Goal: Task Accomplishment & Management: Use online tool/utility

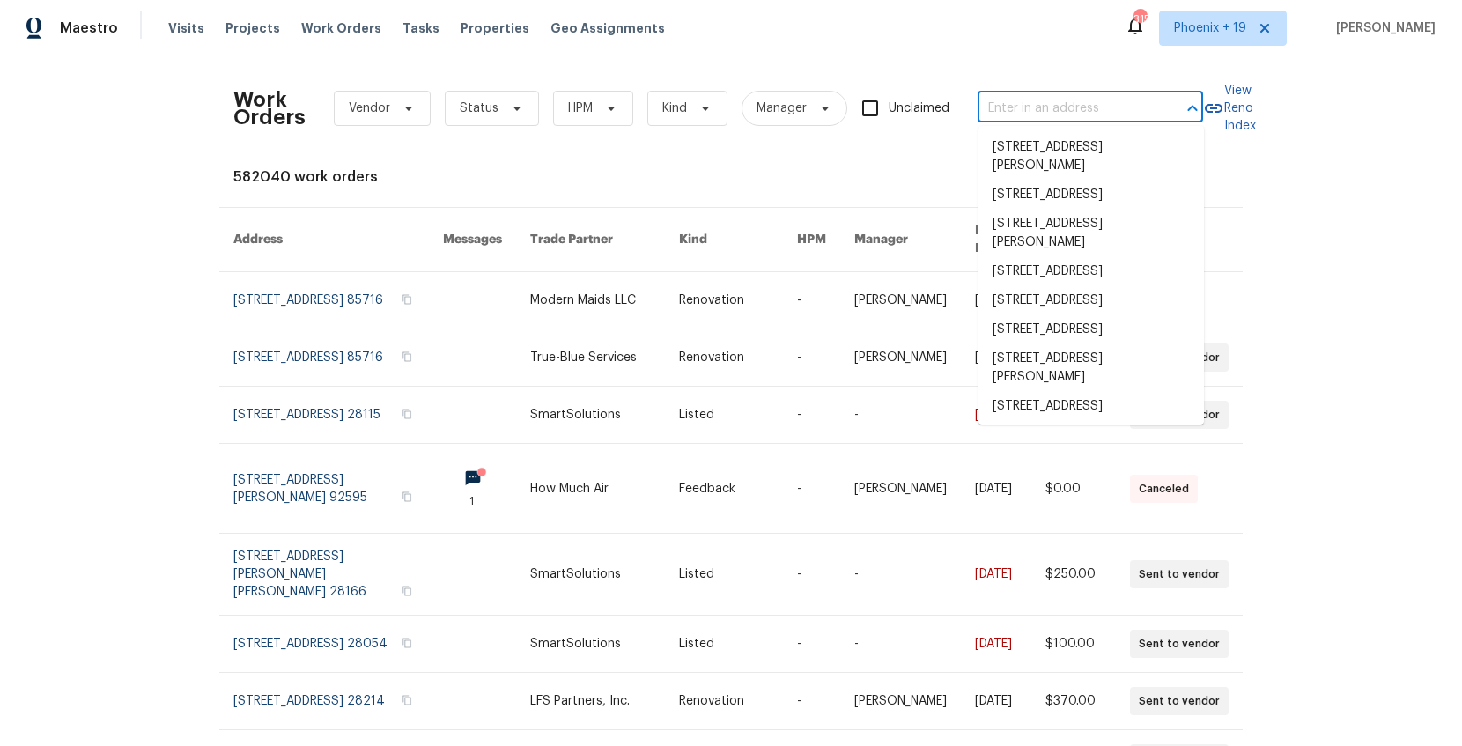
click at [1108, 115] on input "text" at bounding box center [1066, 108] width 176 height 27
paste input "1200 Iola St"
type input "1200 Iola St"
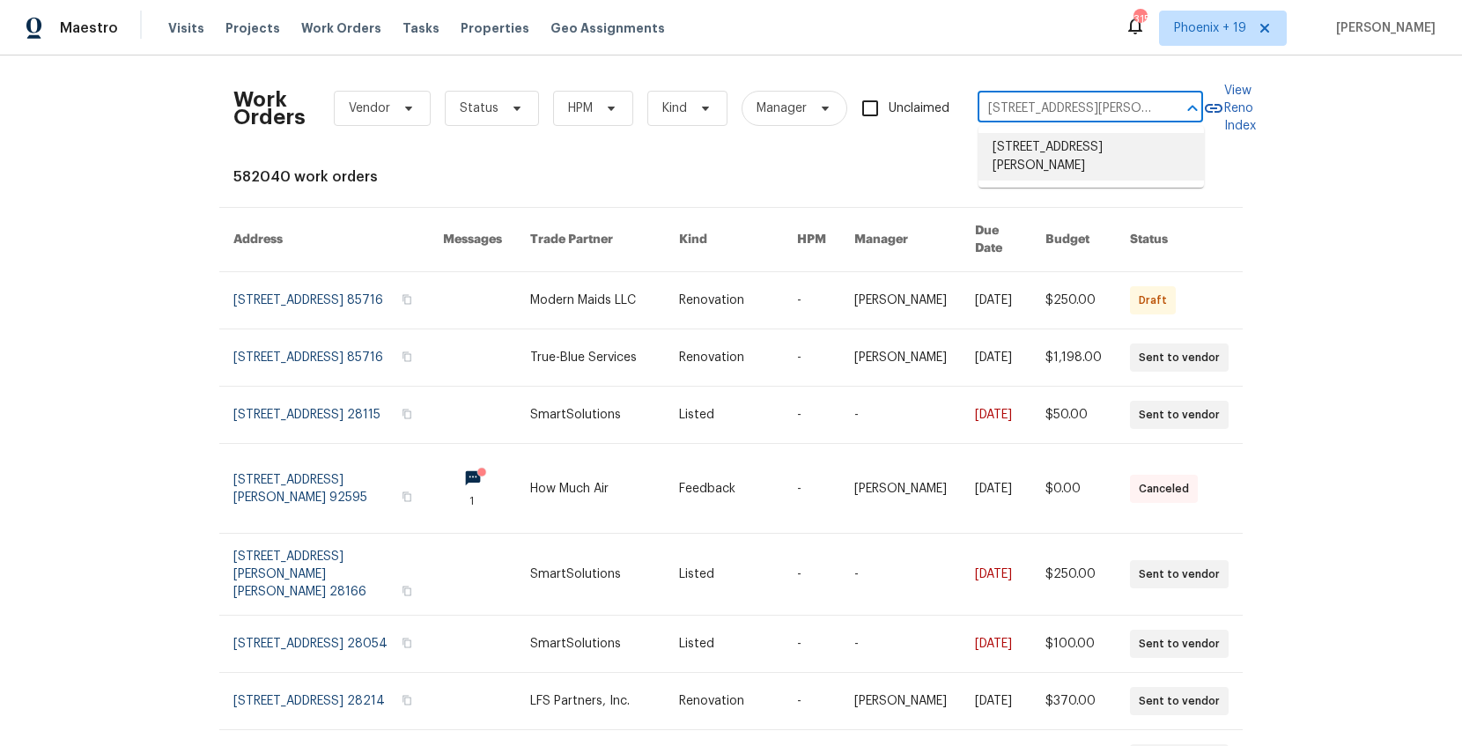
click at [1039, 136] on li "1200 Iola St, Aurora, CO 80010" at bounding box center [1091, 157] width 225 height 48
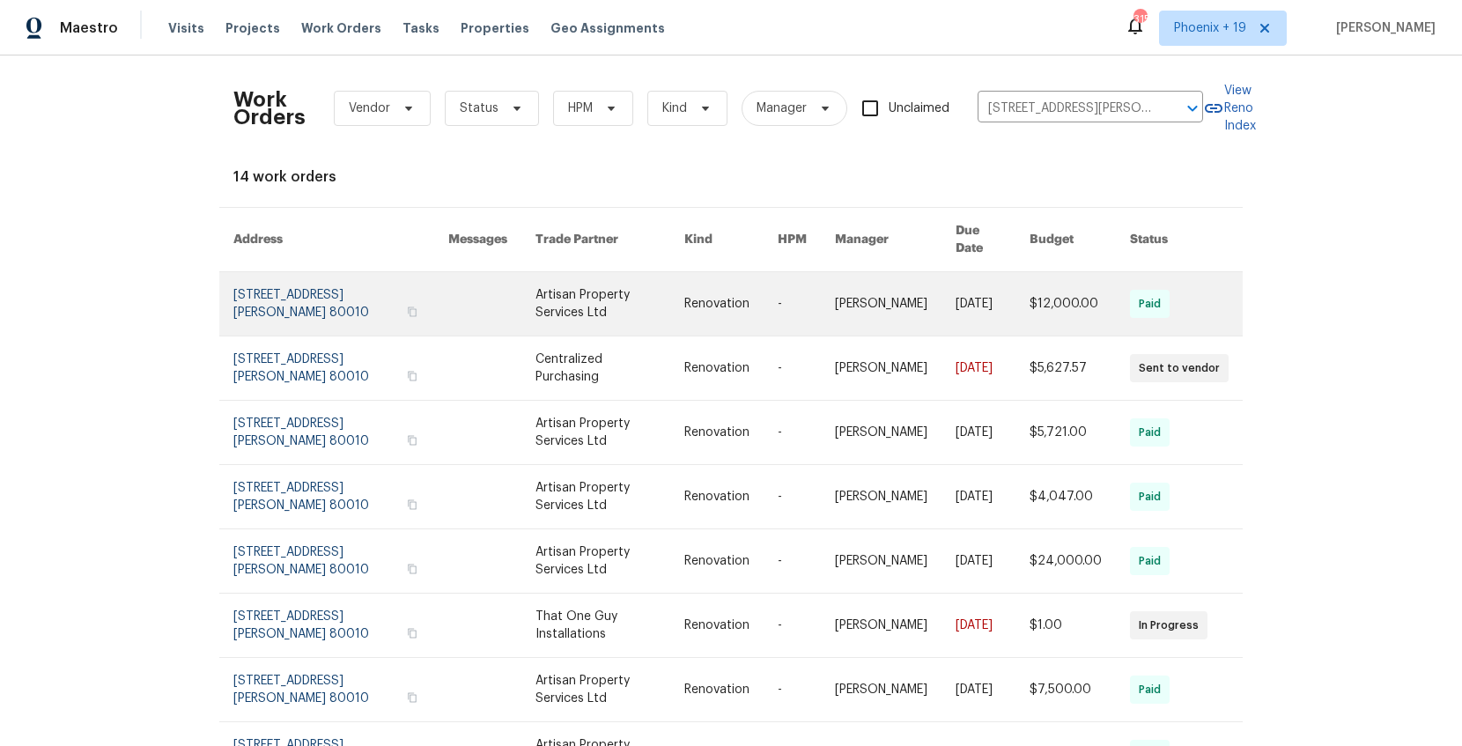
click at [624, 298] on link at bounding box center [610, 303] width 149 height 63
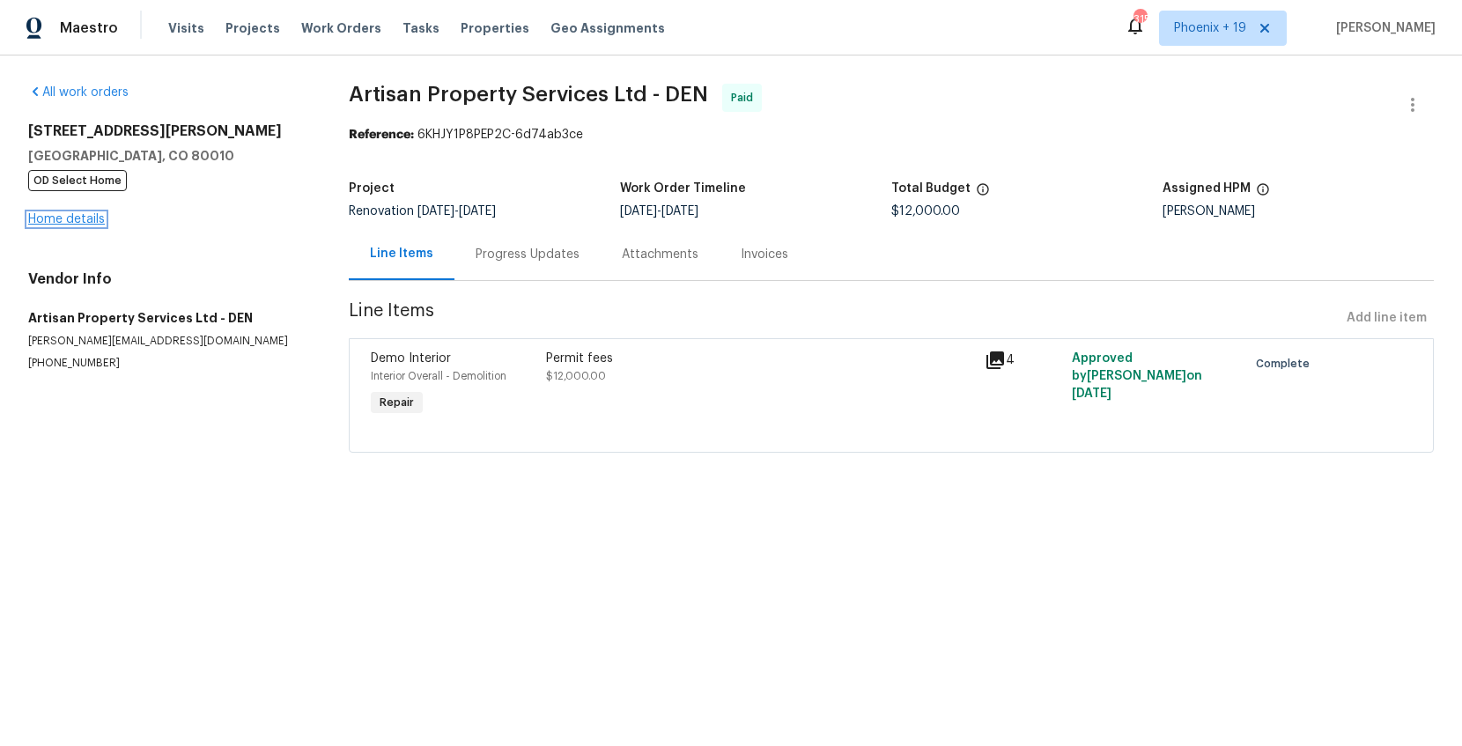
click at [70, 217] on link "Home details" at bounding box center [66, 219] width 77 height 12
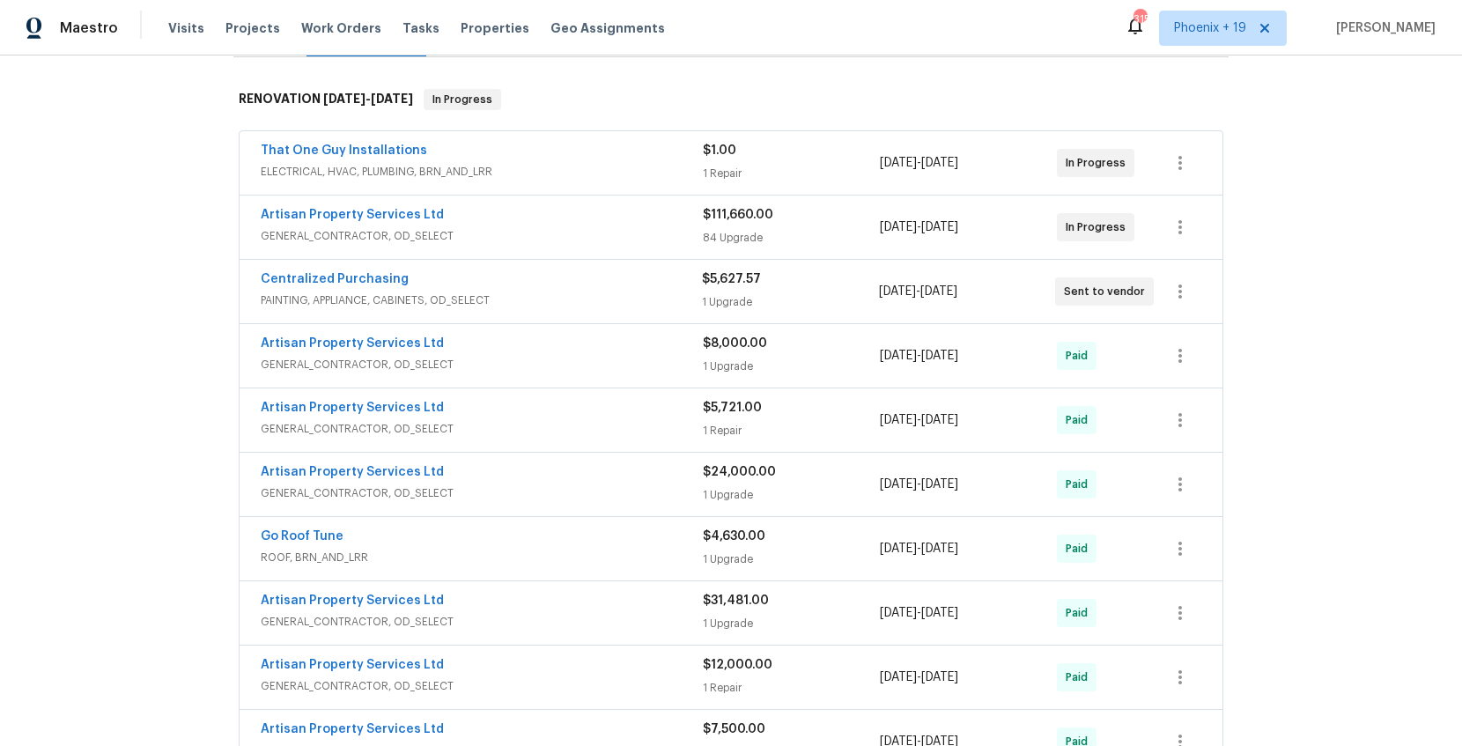
scroll to position [264, 0]
click at [361, 276] on link "Centralized Purchasing" at bounding box center [335, 277] width 148 height 12
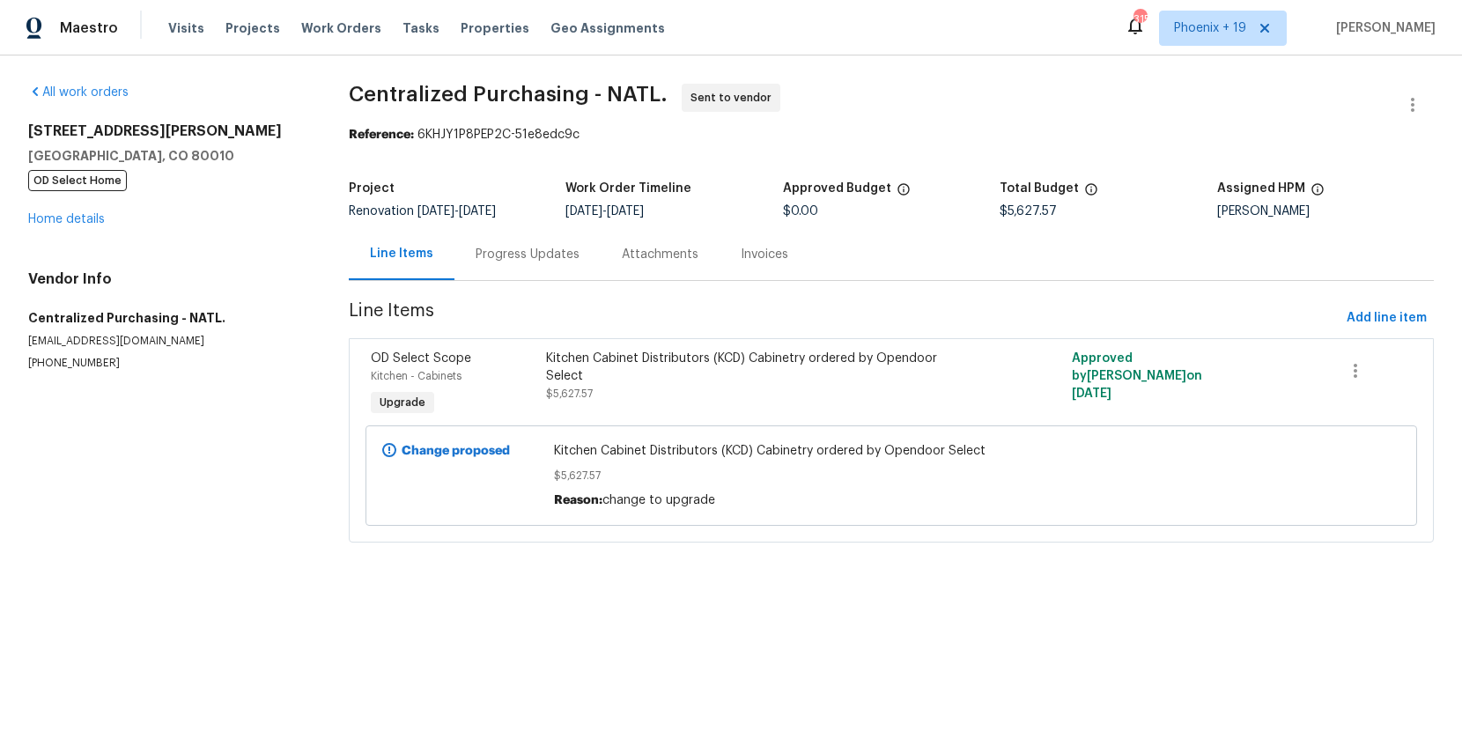
click at [274, 25] on div "Visits Projects Work Orders Tasks Properties Geo Assignments" at bounding box center [427, 28] width 518 height 35
click at [301, 23] on span "Work Orders" at bounding box center [341, 28] width 80 height 18
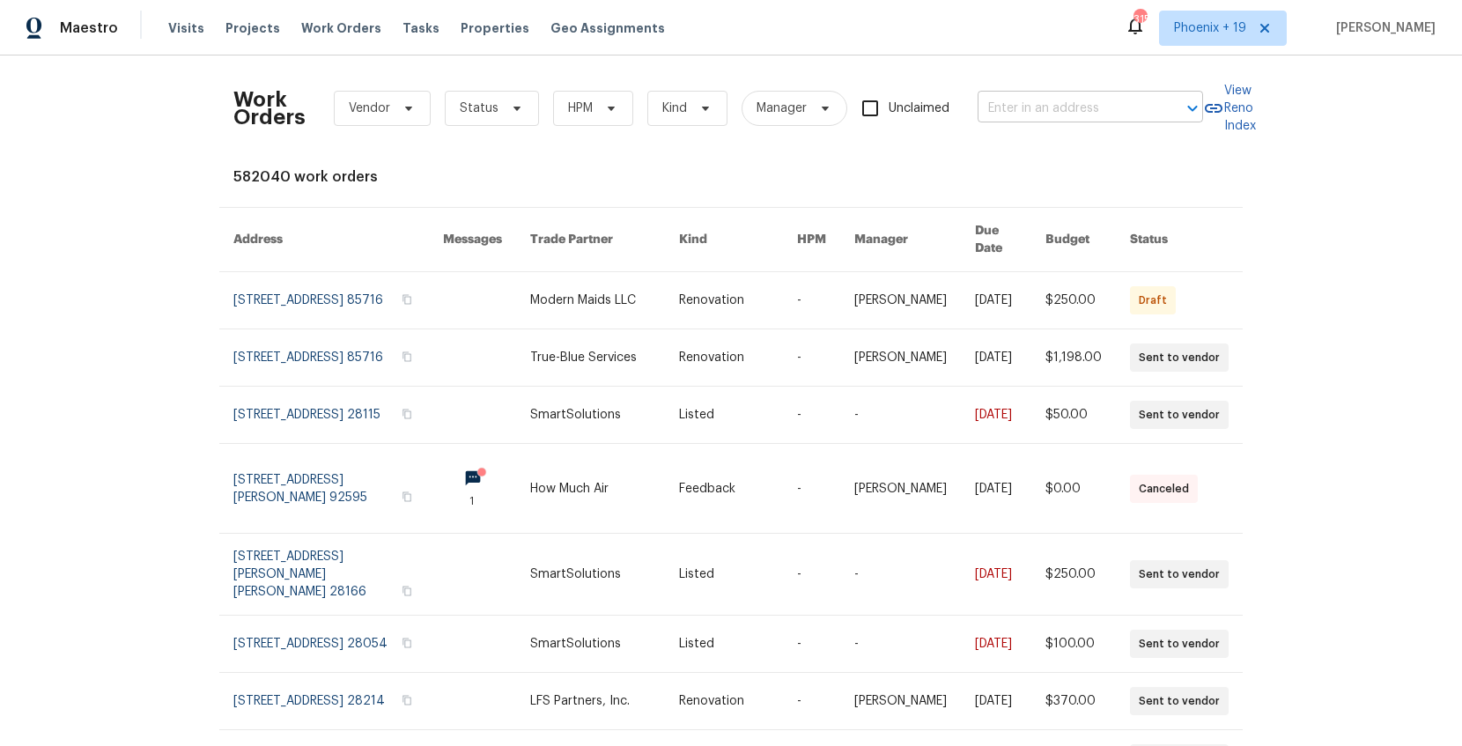
click at [1029, 107] on input "text" at bounding box center [1066, 108] width 176 height 27
paste input "27598 Paseo Sonata"
type input "27598 Paseo Sonata"
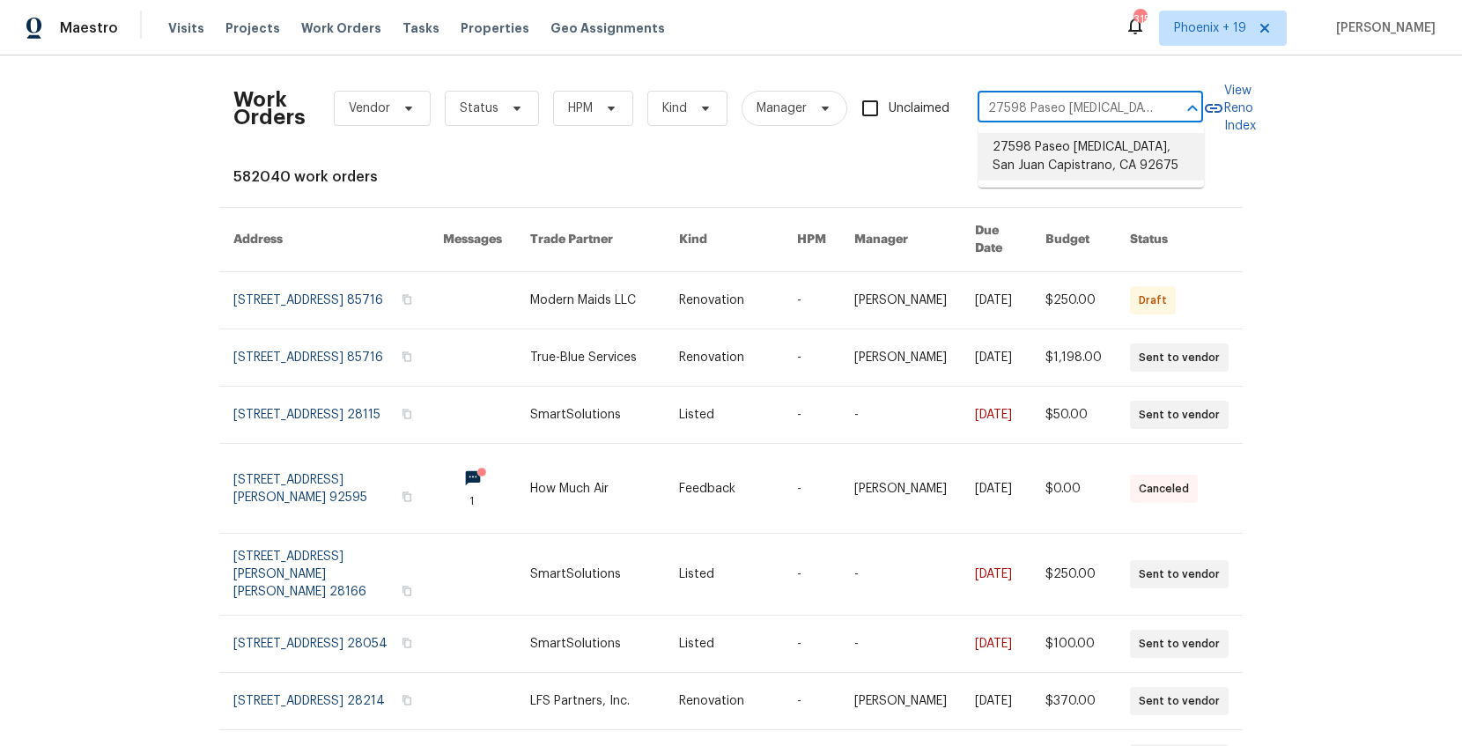
click at [1028, 152] on li "27598 Paseo Sonata, San Juan Capistrano, CA 92675" at bounding box center [1091, 157] width 225 height 48
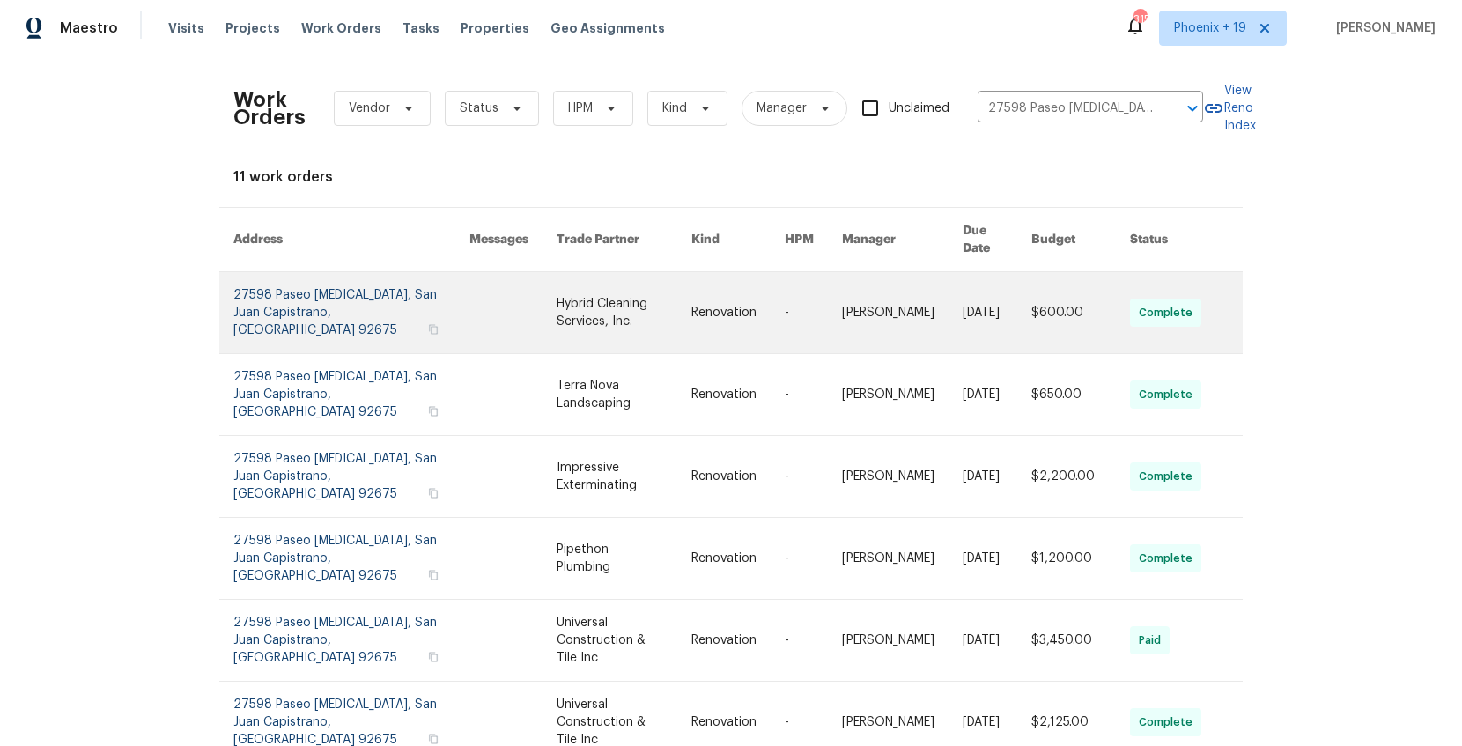
click at [513, 303] on link at bounding box center [512, 312] width 87 height 81
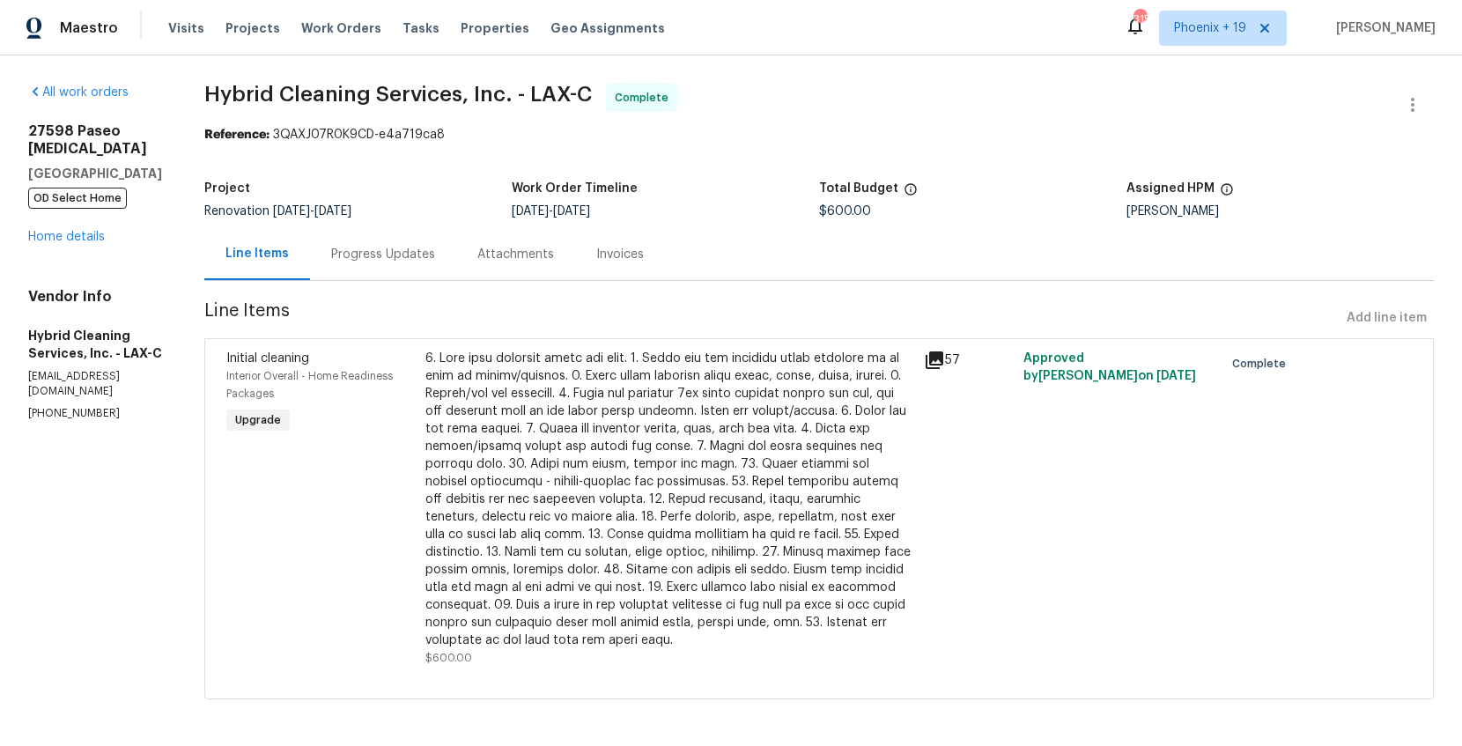
click at [79, 201] on span "OD Select Home" at bounding box center [77, 198] width 99 height 21
click at [85, 231] on link "Home details" at bounding box center [66, 237] width 77 height 12
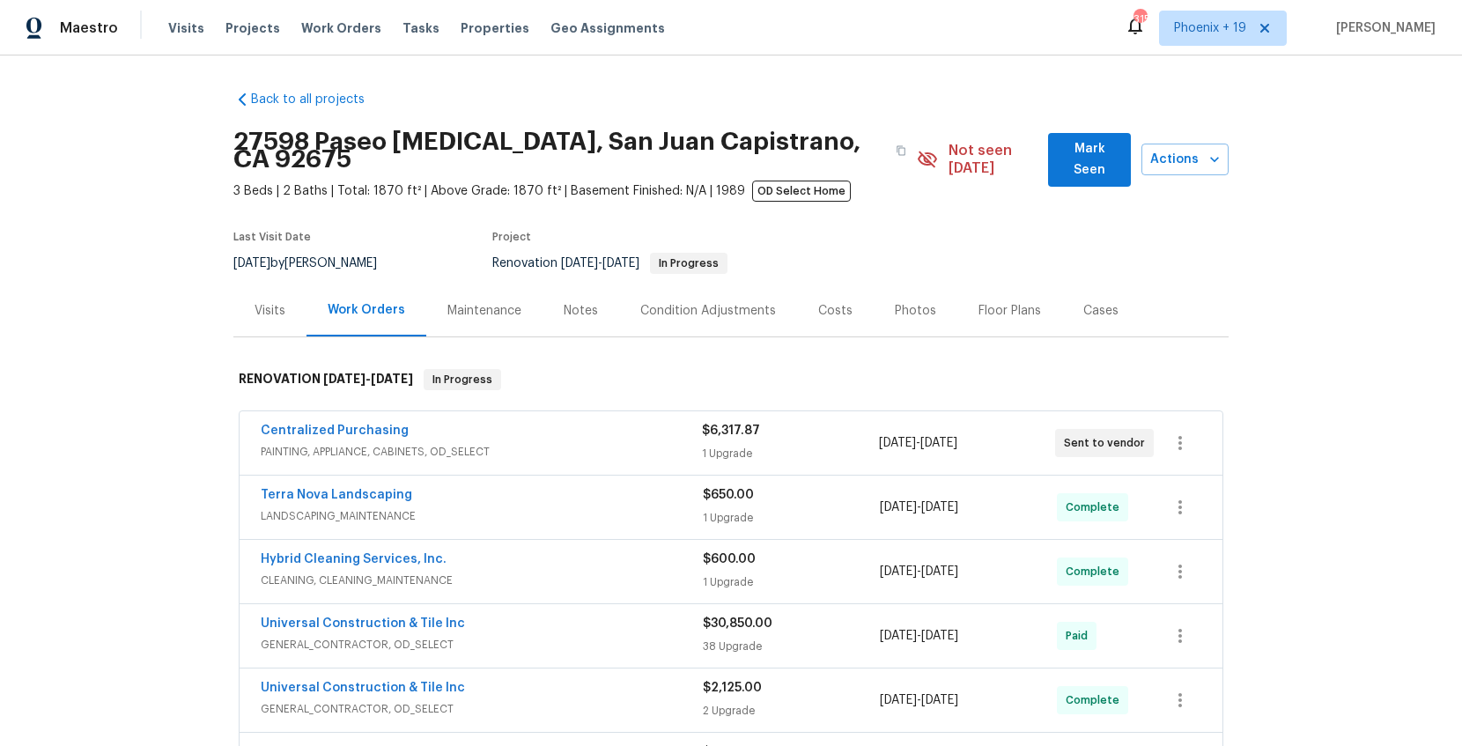
click at [1204, 48] on div "Maestro Visits Projects Work Orders Tasks Properties Geo Assignments 315 Phoeni…" at bounding box center [731, 27] width 1462 height 55
drag, startPoint x: 1205, startPoint y: 37, endPoint x: 1214, endPoint y: 51, distance: 16.6
click at [1205, 36] on span "Phoenix + 19" at bounding box center [1223, 28] width 128 height 35
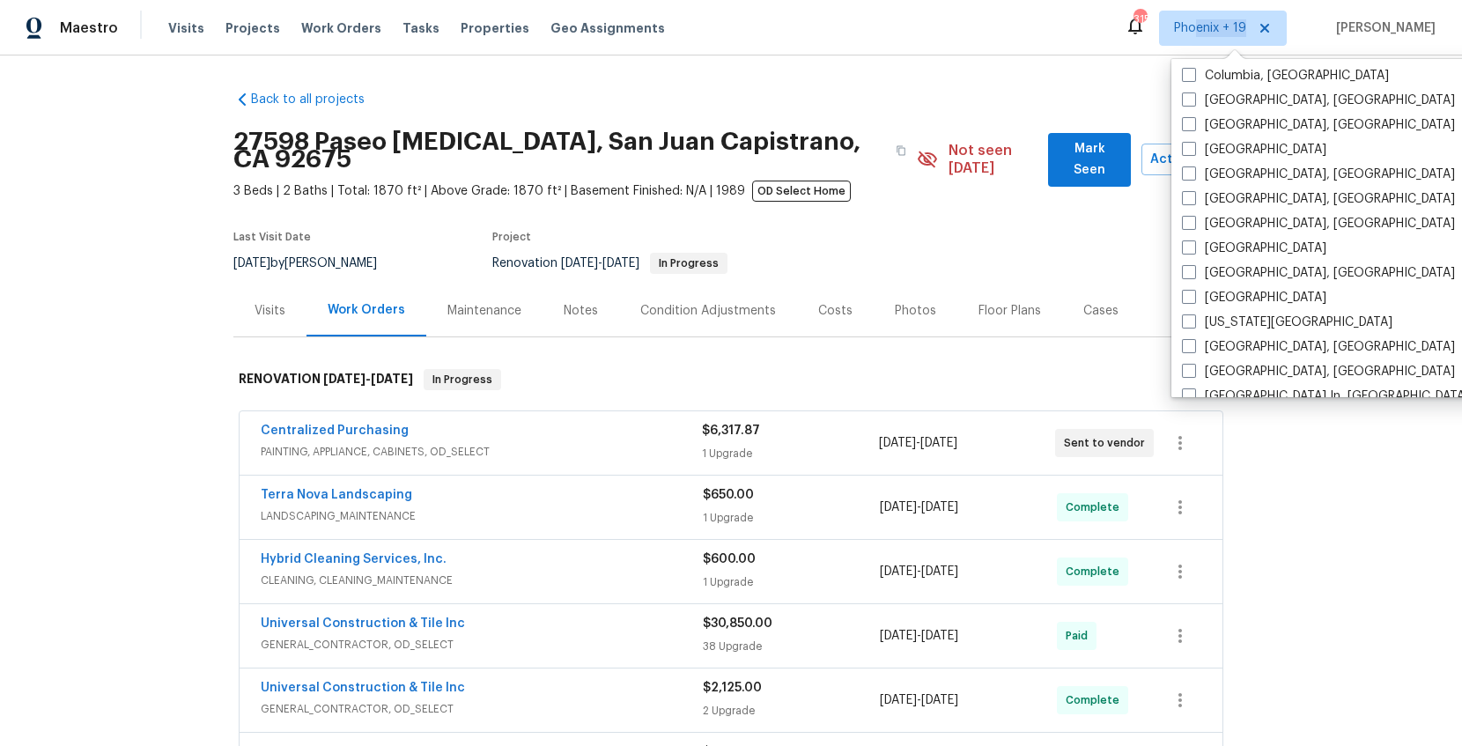
scroll to position [1180, 0]
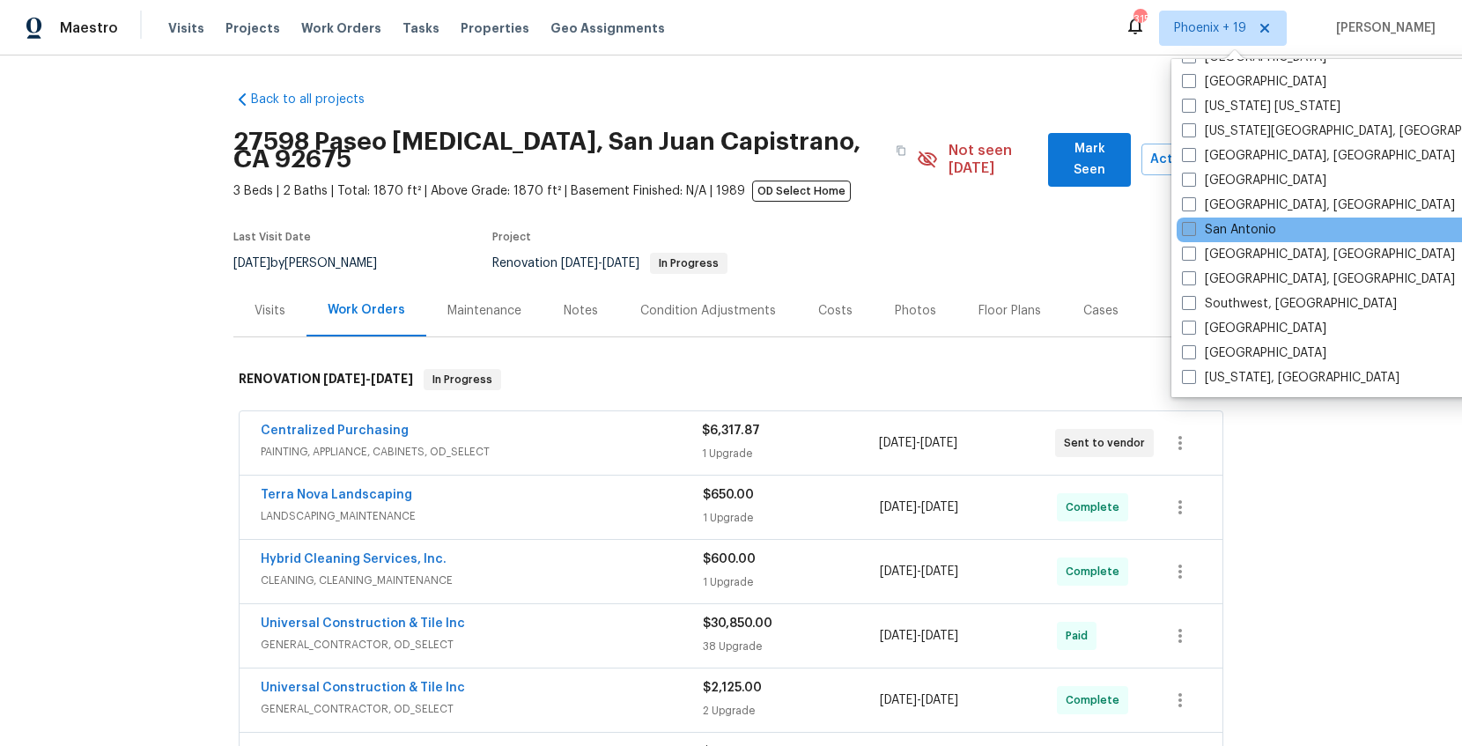
click at [1219, 231] on label "San Antonio" at bounding box center [1229, 230] width 94 height 18
click at [1193, 231] on input "San Antonio" at bounding box center [1187, 226] width 11 height 11
checkbox input "true"
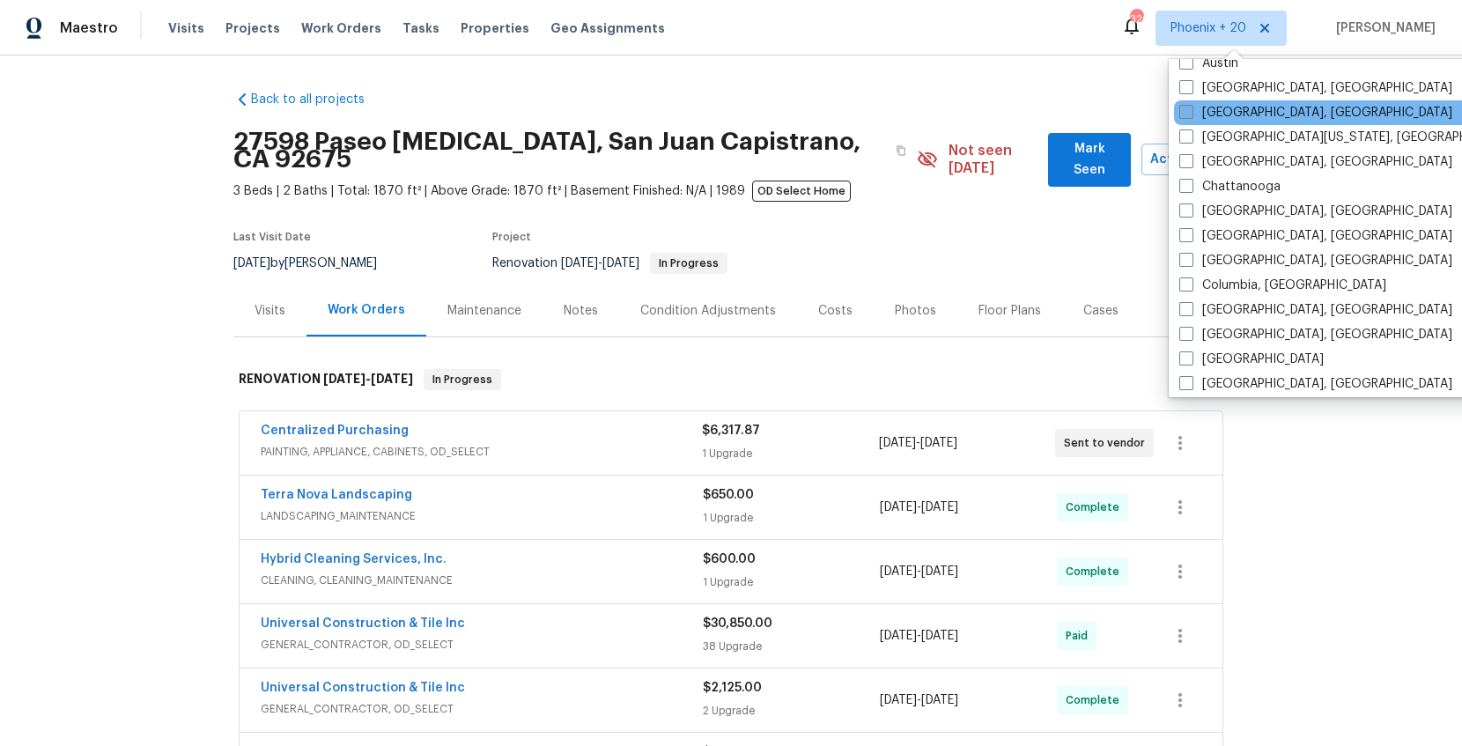
scroll to position [582, 0]
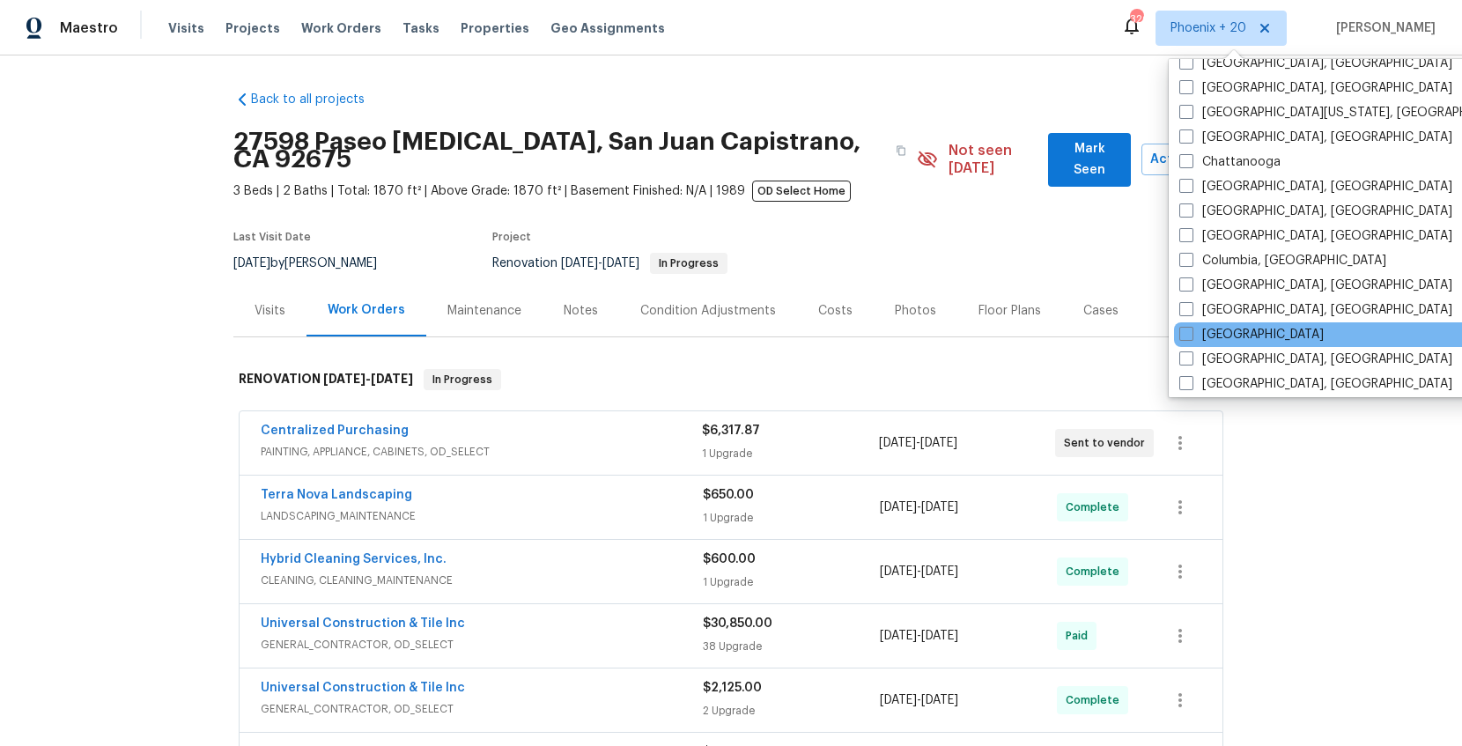
click at [1229, 323] on div "Dallas" at bounding box center [1351, 334] width 355 height 25
click at [1226, 330] on label "Dallas" at bounding box center [1251, 335] width 144 height 18
click at [1191, 330] on input "Dallas" at bounding box center [1184, 331] width 11 height 11
checkbox input "true"
click at [302, 34] on span "Work Orders" at bounding box center [341, 28] width 80 height 18
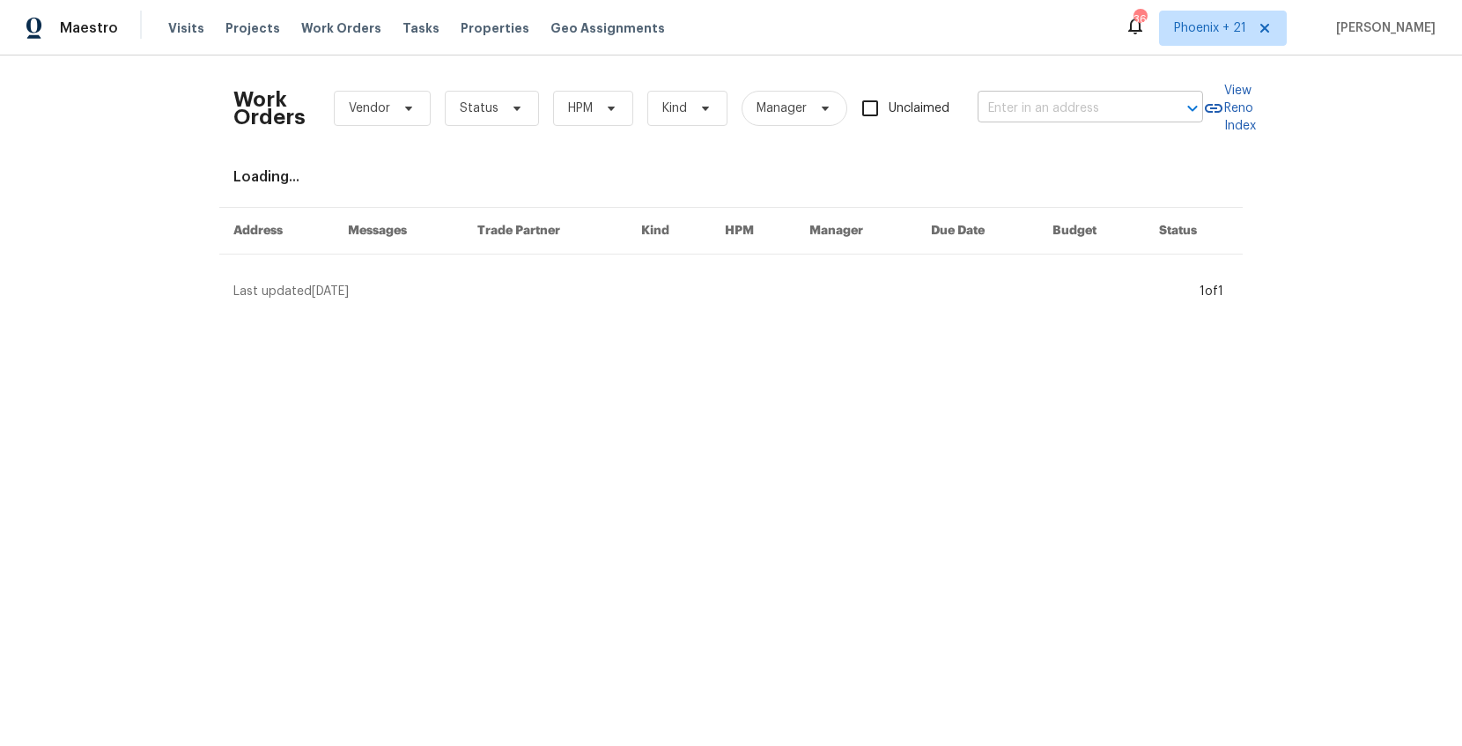
click at [1006, 97] on input "text" at bounding box center [1066, 108] width 176 height 27
paste input "1571 Mission Springs Dr"
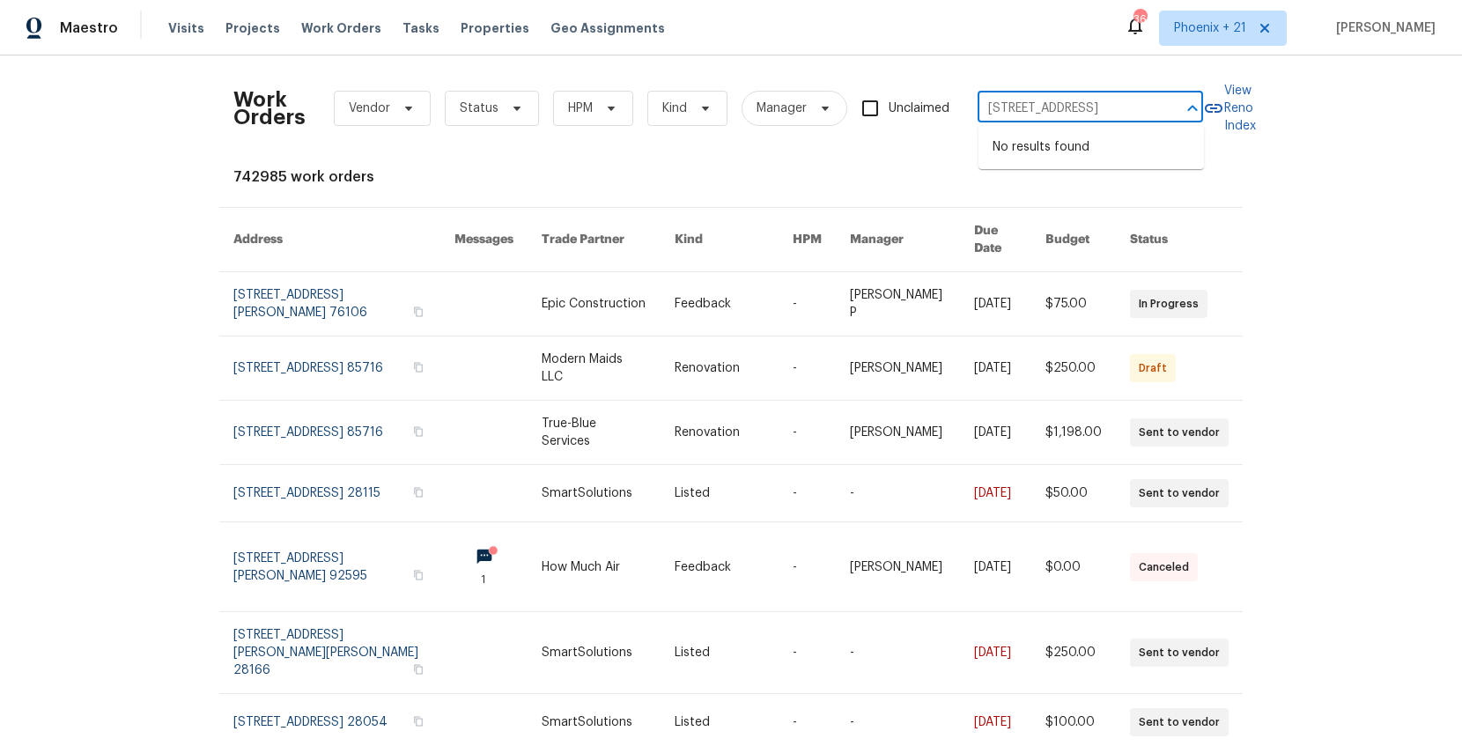
type input "1571 Mission Springs Dr"
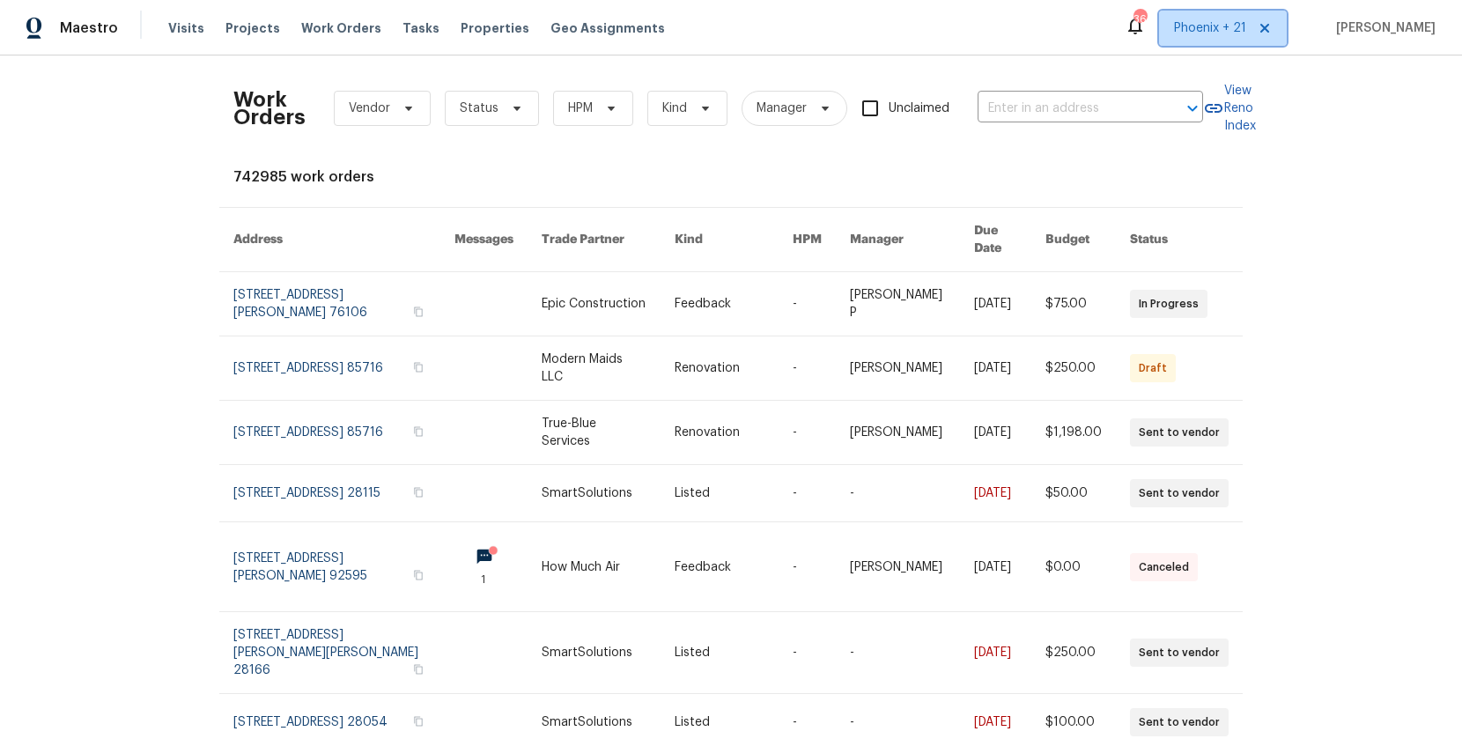
drag, startPoint x: 1179, startPoint y: 31, endPoint x: 1192, endPoint y: 54, distance: 26.0
click at [1180, 32] on span "Phoenix + 21" at bounding box center [1223, 28] width 128 height 35
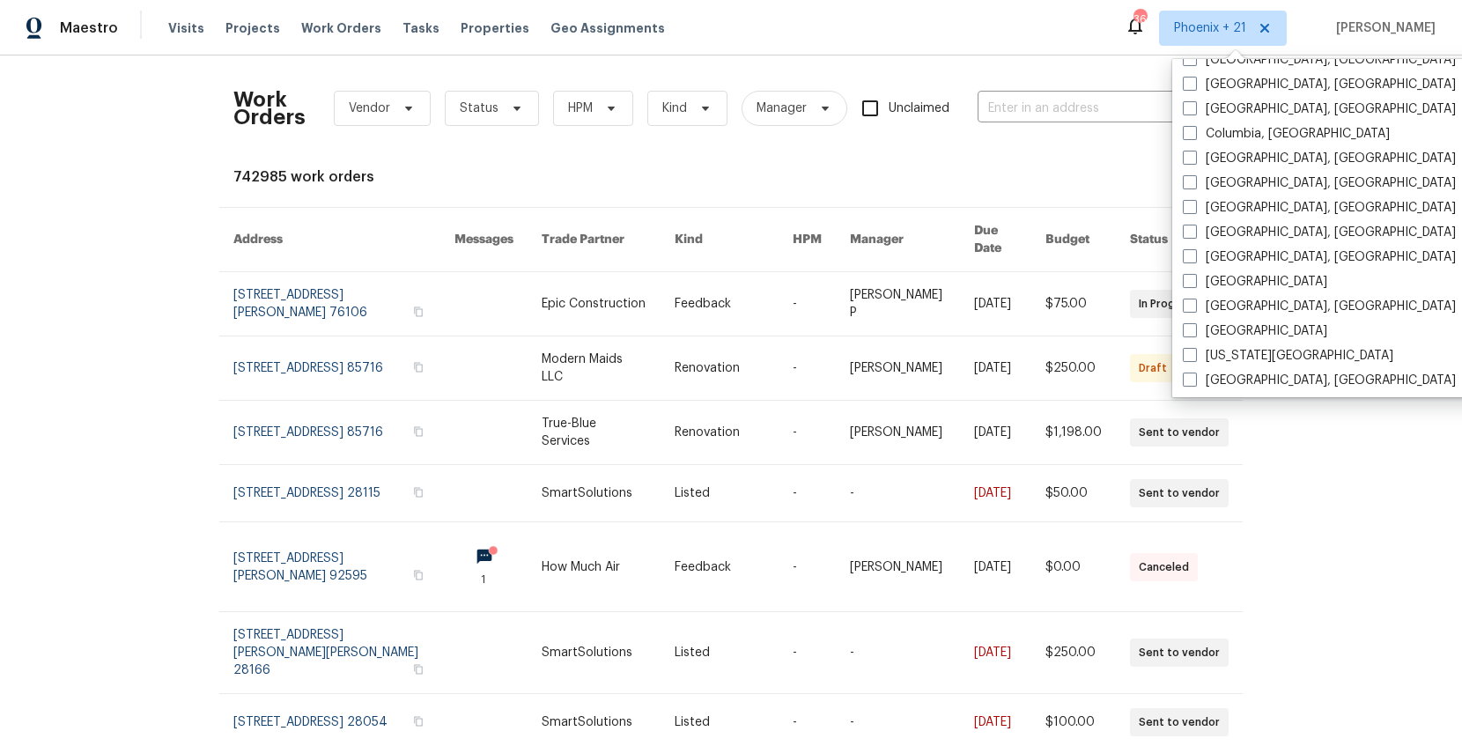
scroll to position [762, 0]
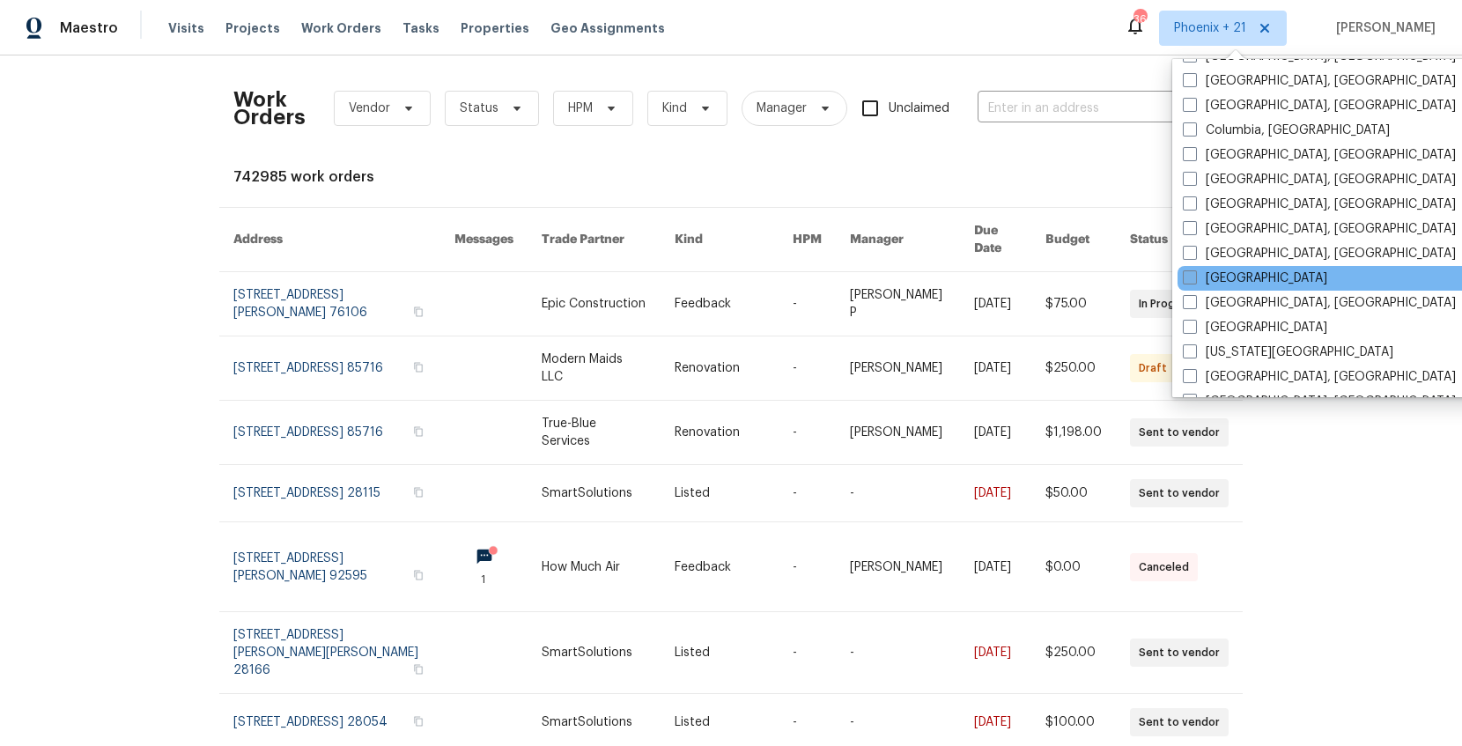
click at [1214, 280] on label "Houston" at bounding box center [1255, 279] width 144 height 18
click at [1194, 280] on input "Houston" at bounding box center [1188, 275] width 11 height 11
checkbox input "true"
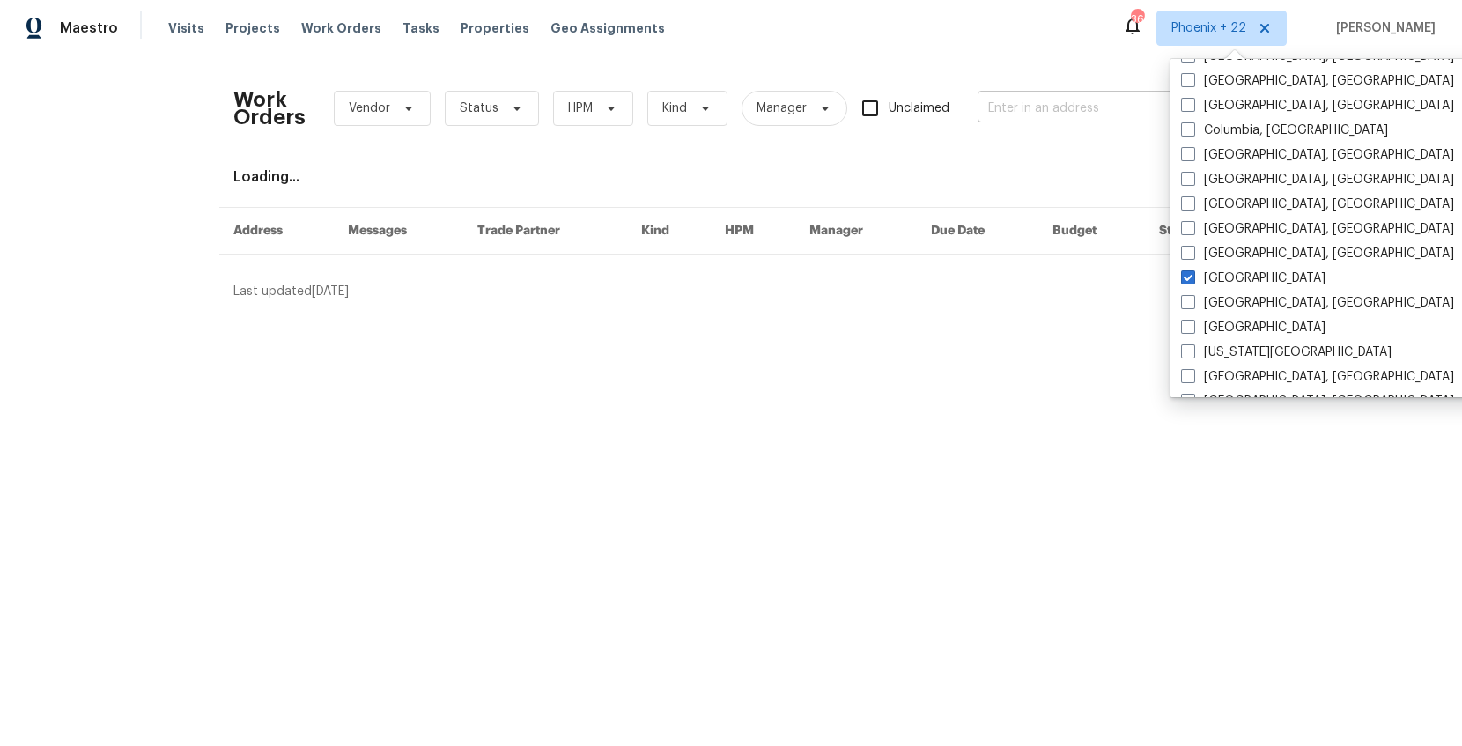
click at [1044, 108] on input "text" at bounding box center [1066, 108] width 176 height 27
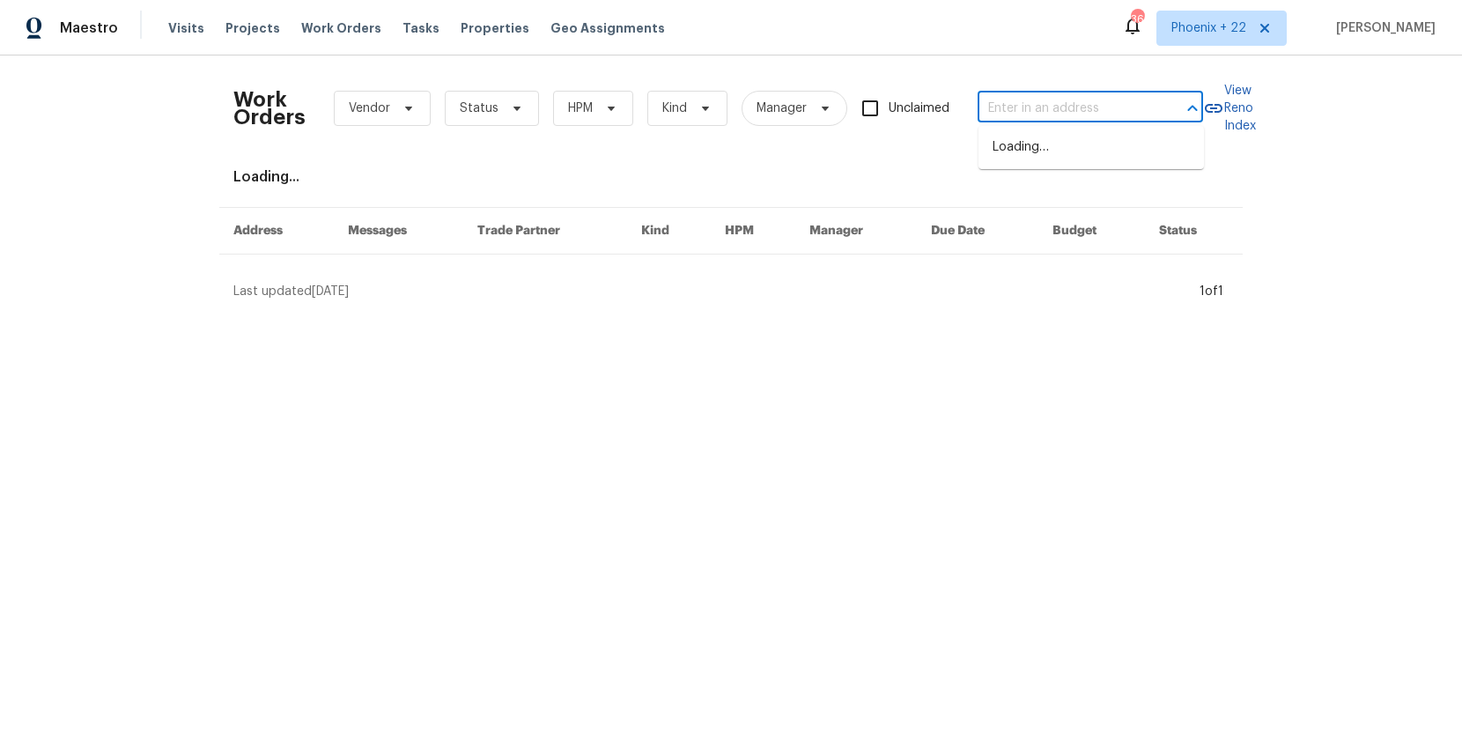
paste input "1571 Mission Springs Dr"
type input "1571 Mission Springs Dr"
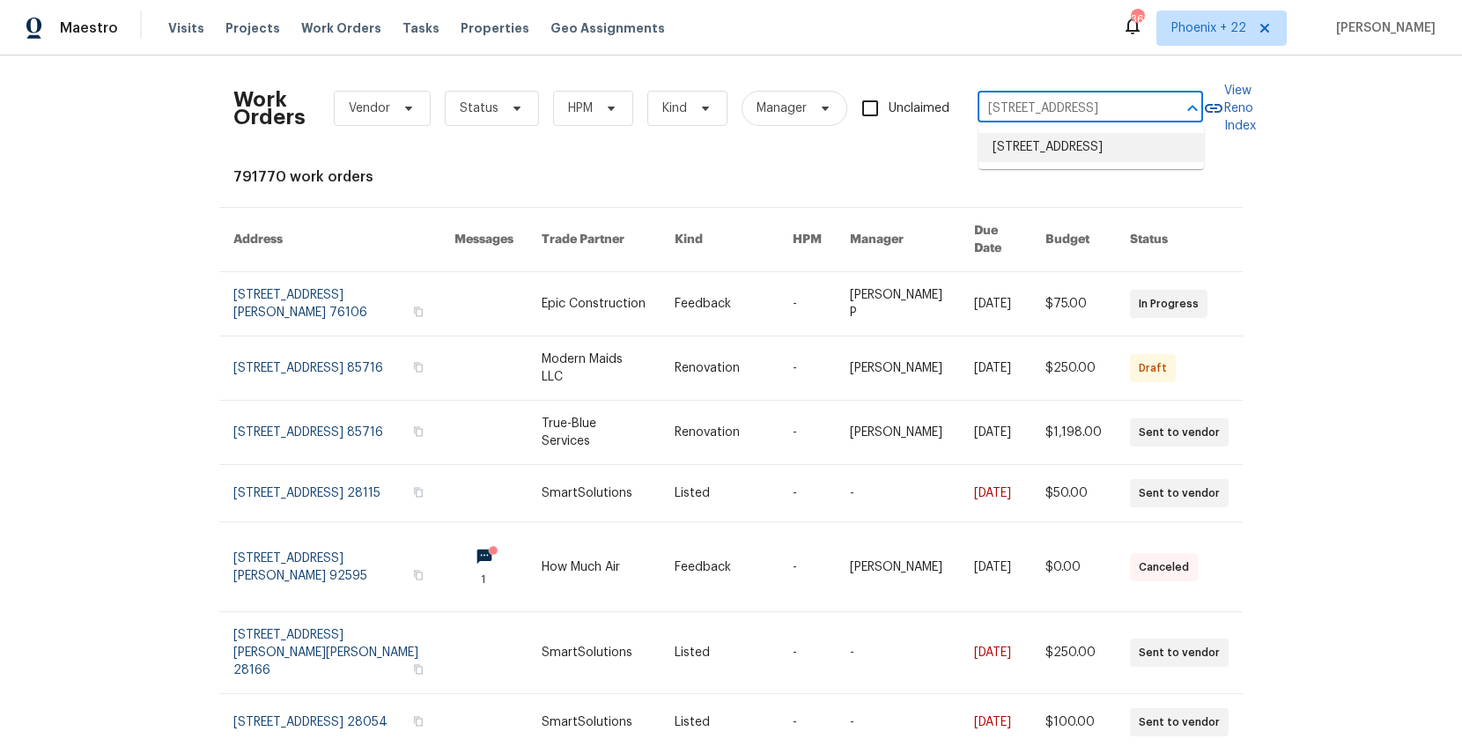
click at [1047, 141] on li "1571 Mission Springs Dr, Katy, TX 77450" at bounding box center [1091, 147] width 225 height 29
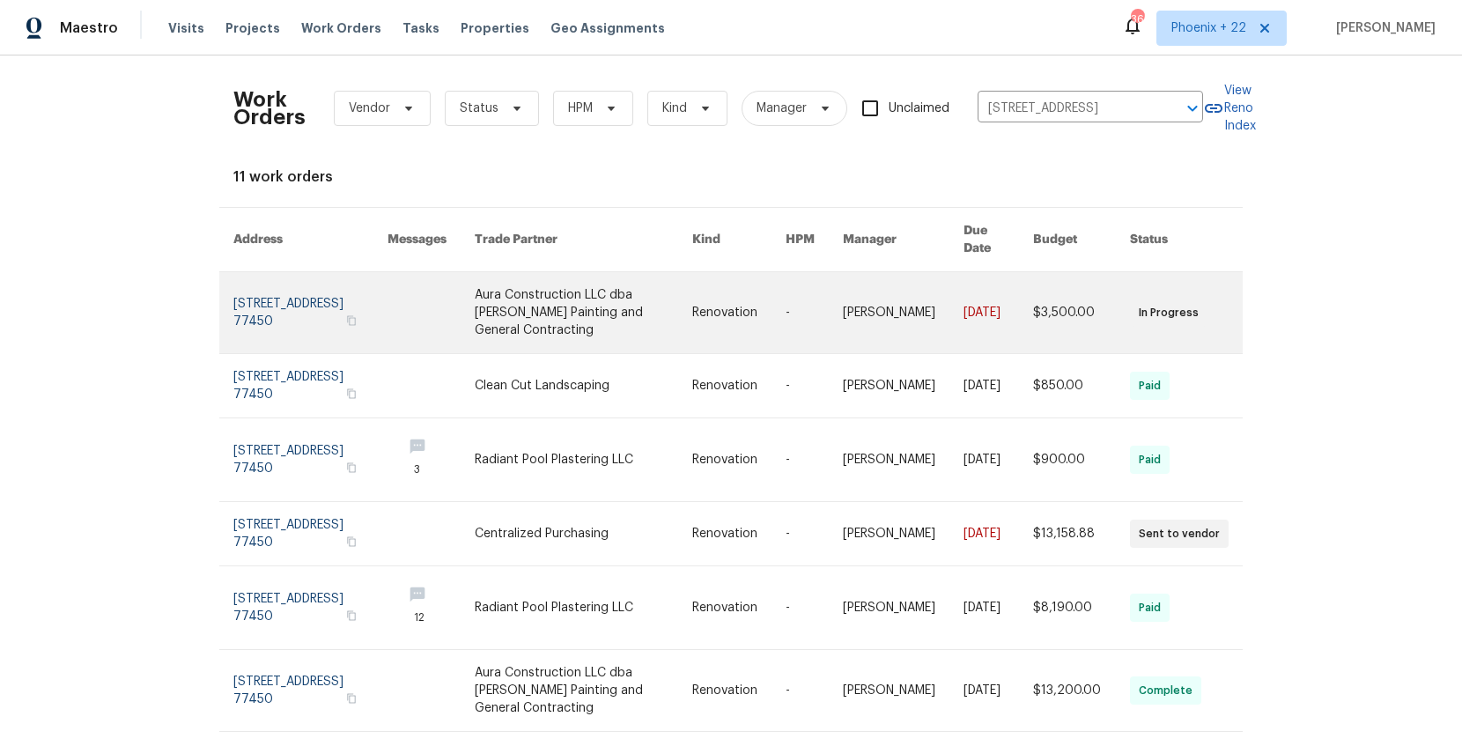
click at [516, 301] on link at bounding box center [584, 312] width 218 height 81
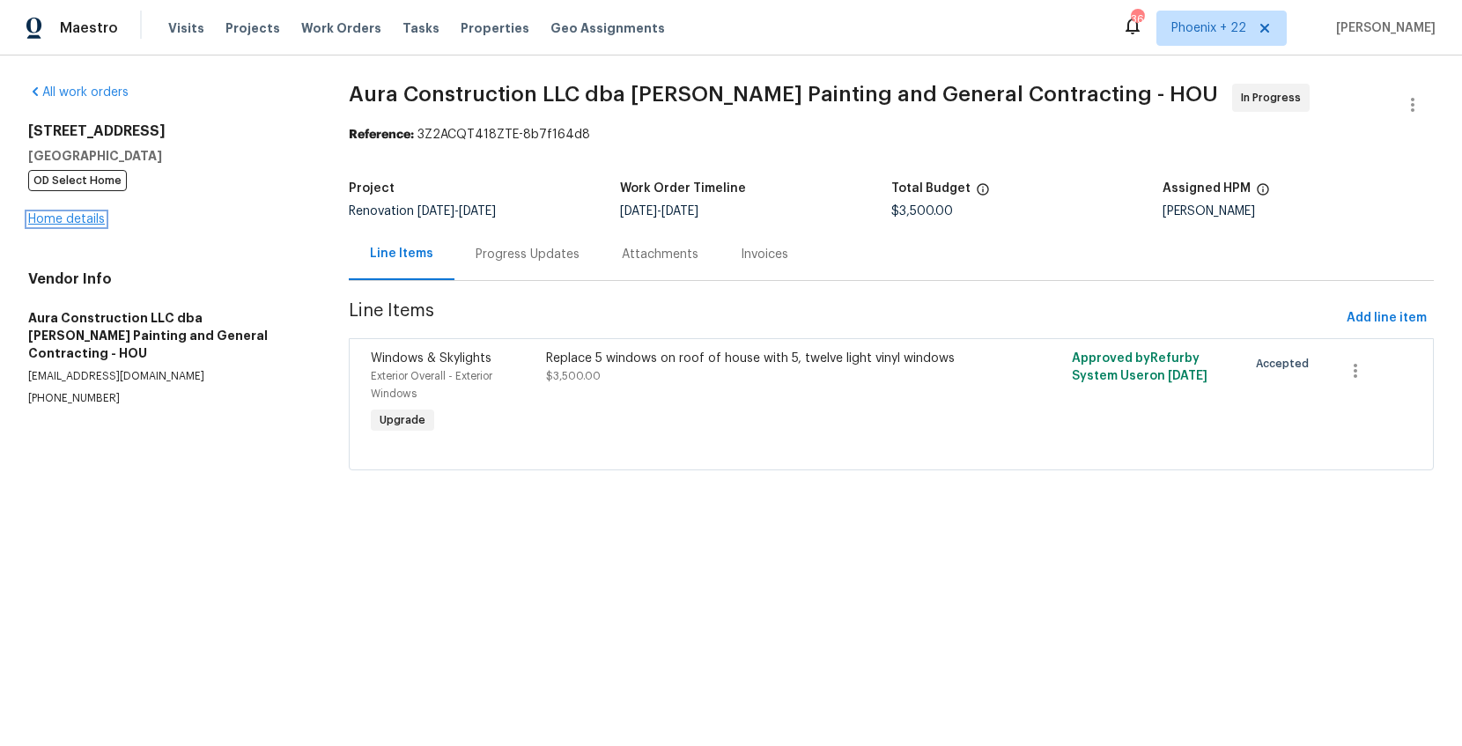
click at [72, 221] on link "Home details" at bounding box center [66, 219] width 77 height 12
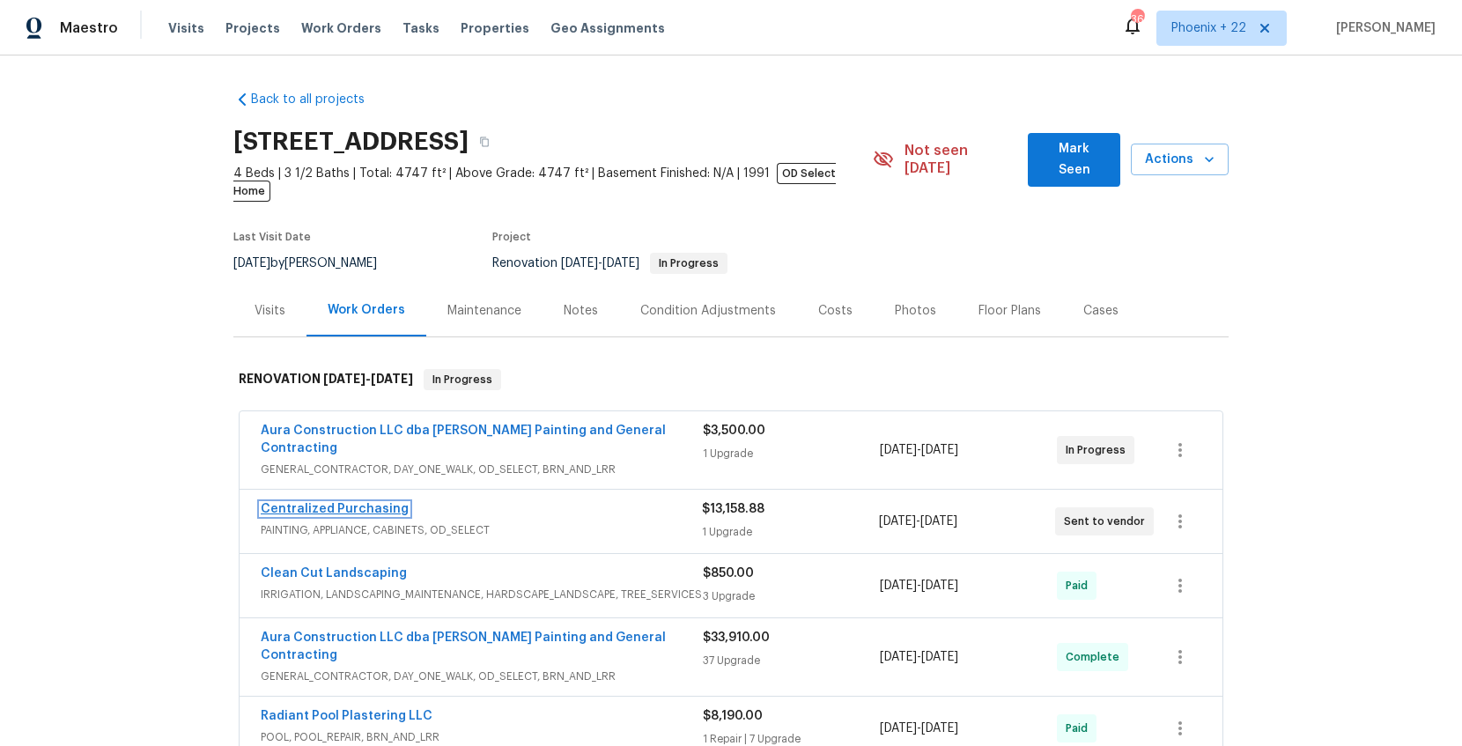
click at [316, 503] on link "Centralized Purchasing" at bounding box center [335, 509] width 148 height 12
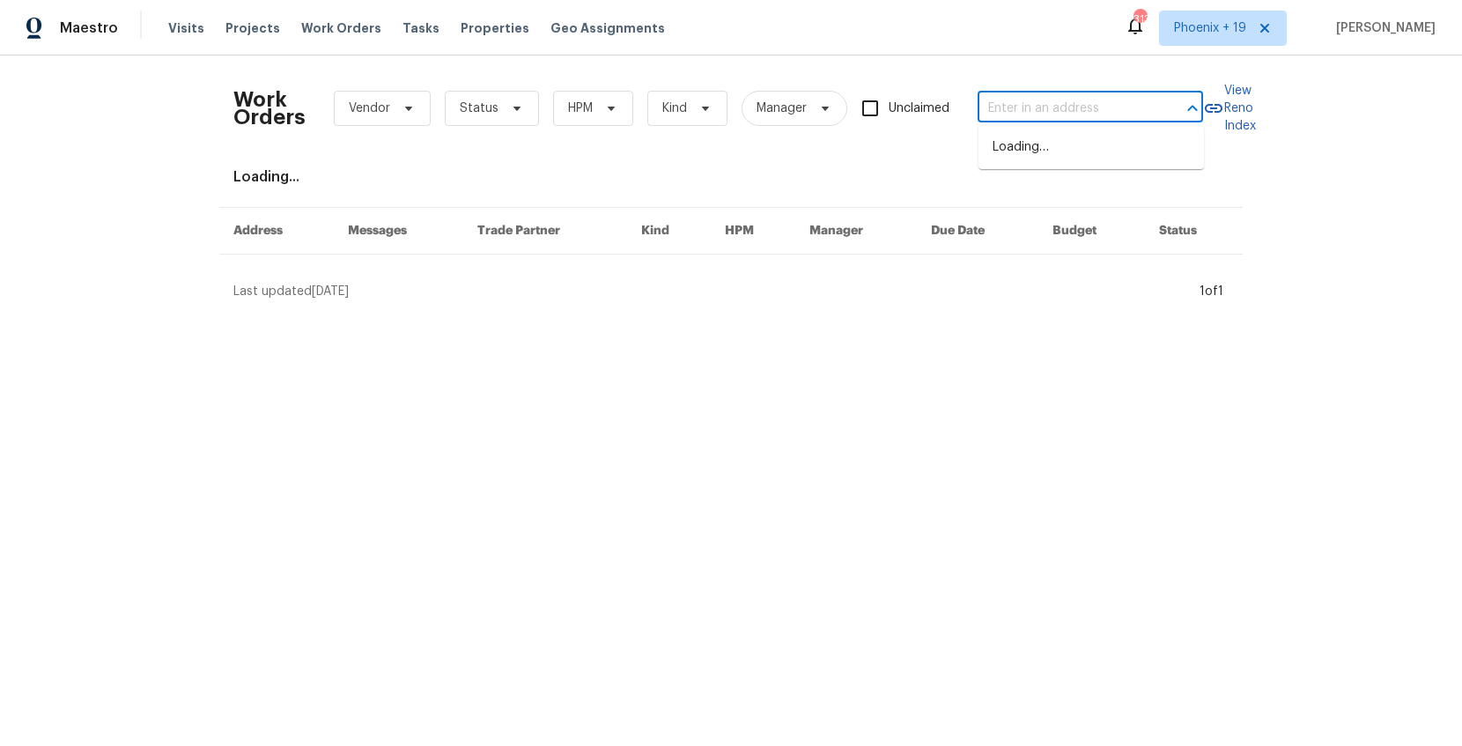
click at [1038, 105] on input "text" at bounding box center [1066, 108] width 176 height 27
paste input "4412 Abby Dr"
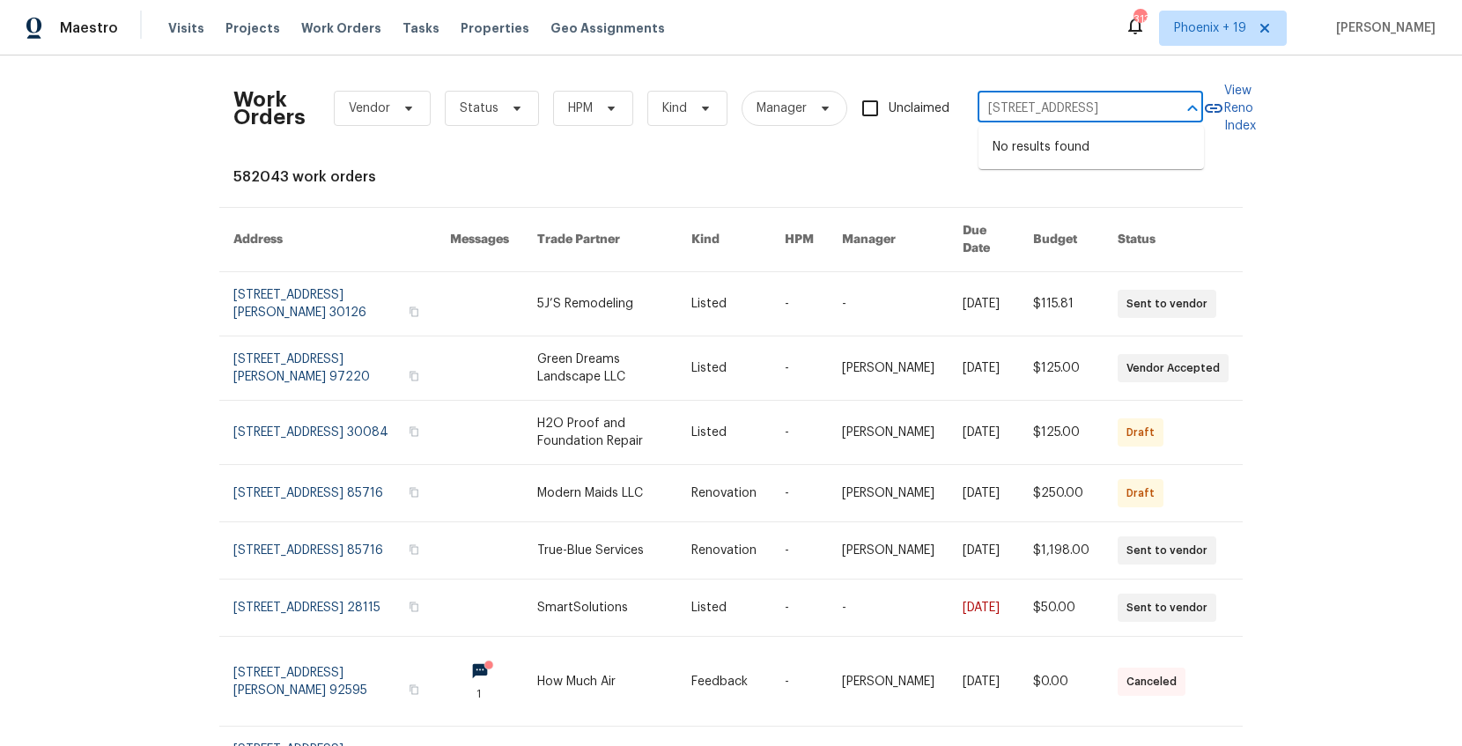
type input "4412 Abby Dr"
click at [1186, 32] on span "Phoenix + 19" at bounding box center [1210, 28] width 72 height 18
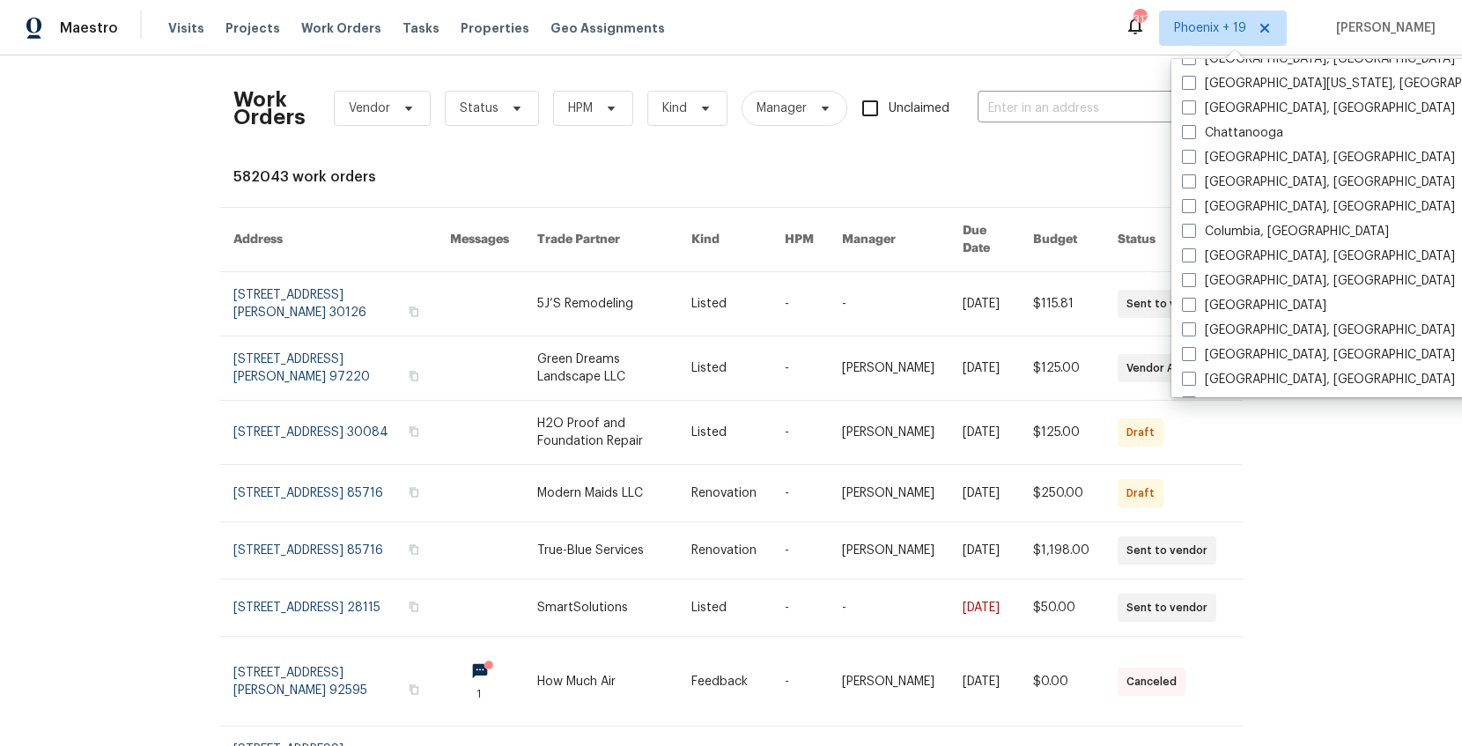
scroll to position [1180, 0]
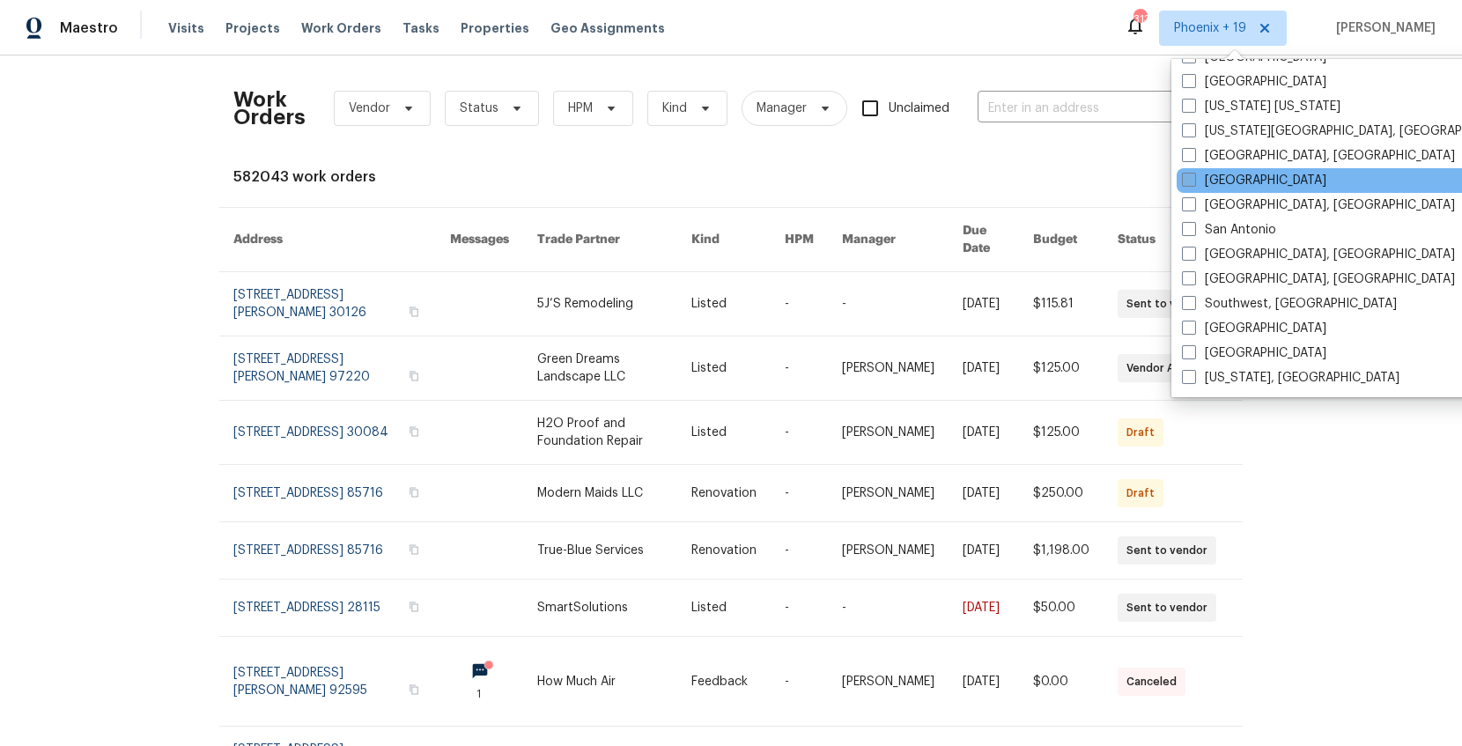
click at [1235, 183] on label "Raleigh" at bounding box center [1254, 181] width 144 height 18
click at [1193, 183] on input "Raleigh" at bounding box center [1187, 177] width 11 height 11
checkbox input "true"
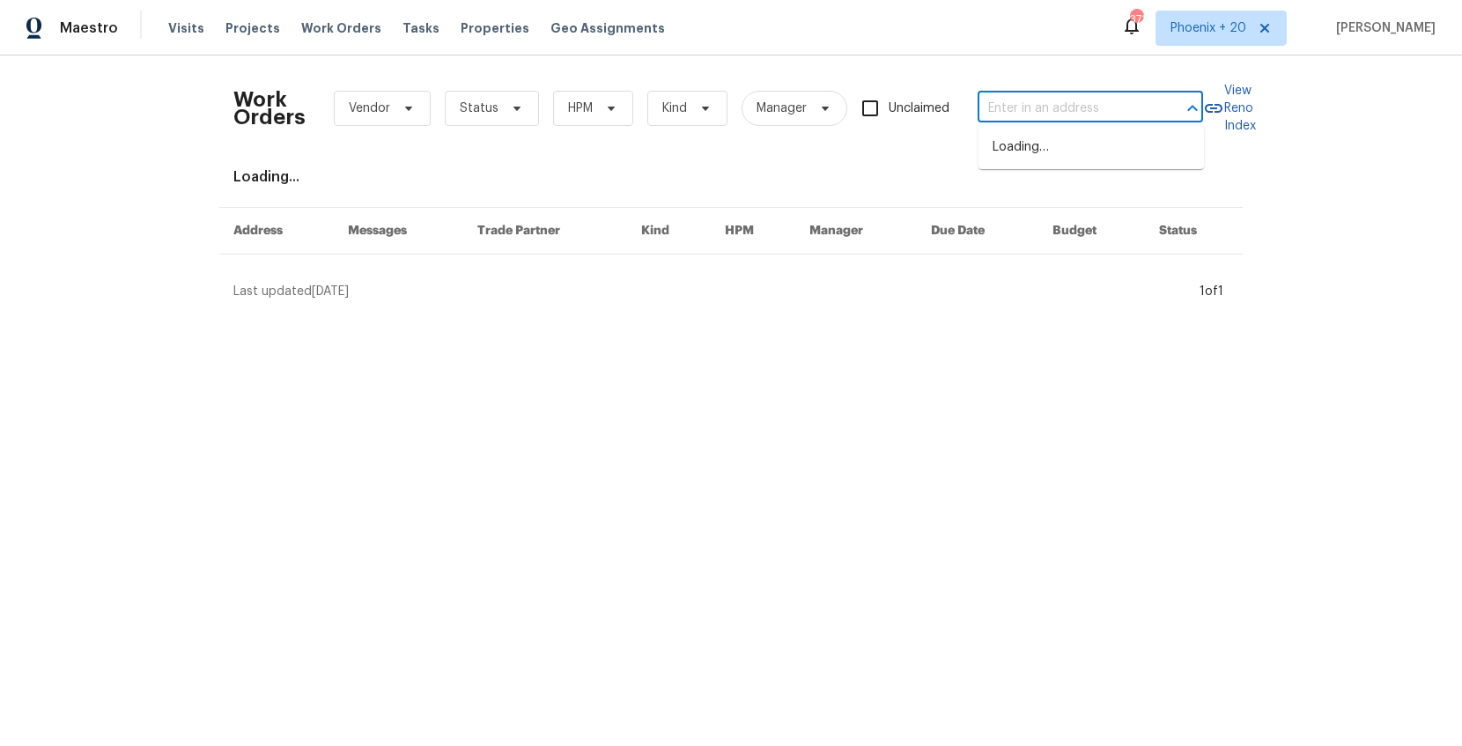
click at [1105, 103] on input "text" at bounding box center [1066, 108] width 176 height 27
paste input "4412 Abby Dr"
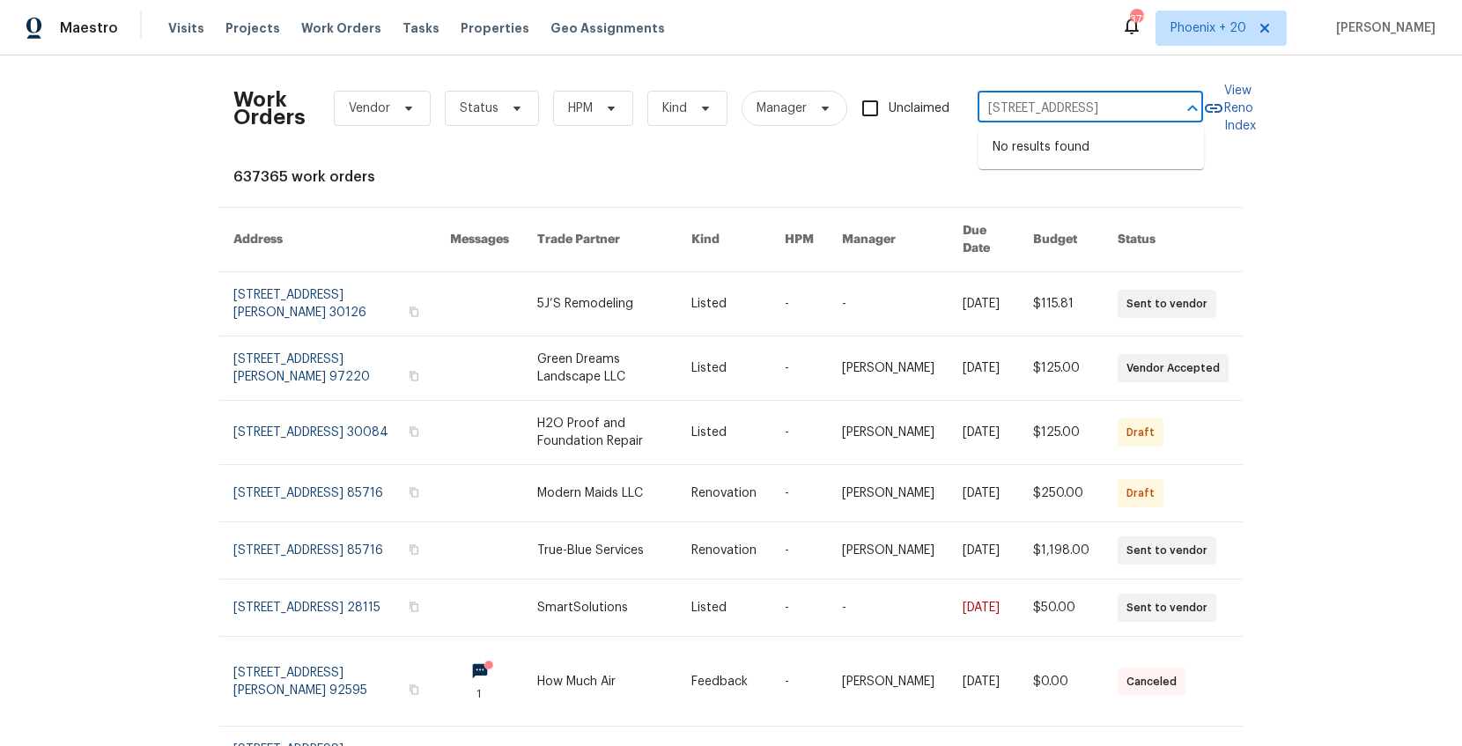
type input "4412 Abby Dr"
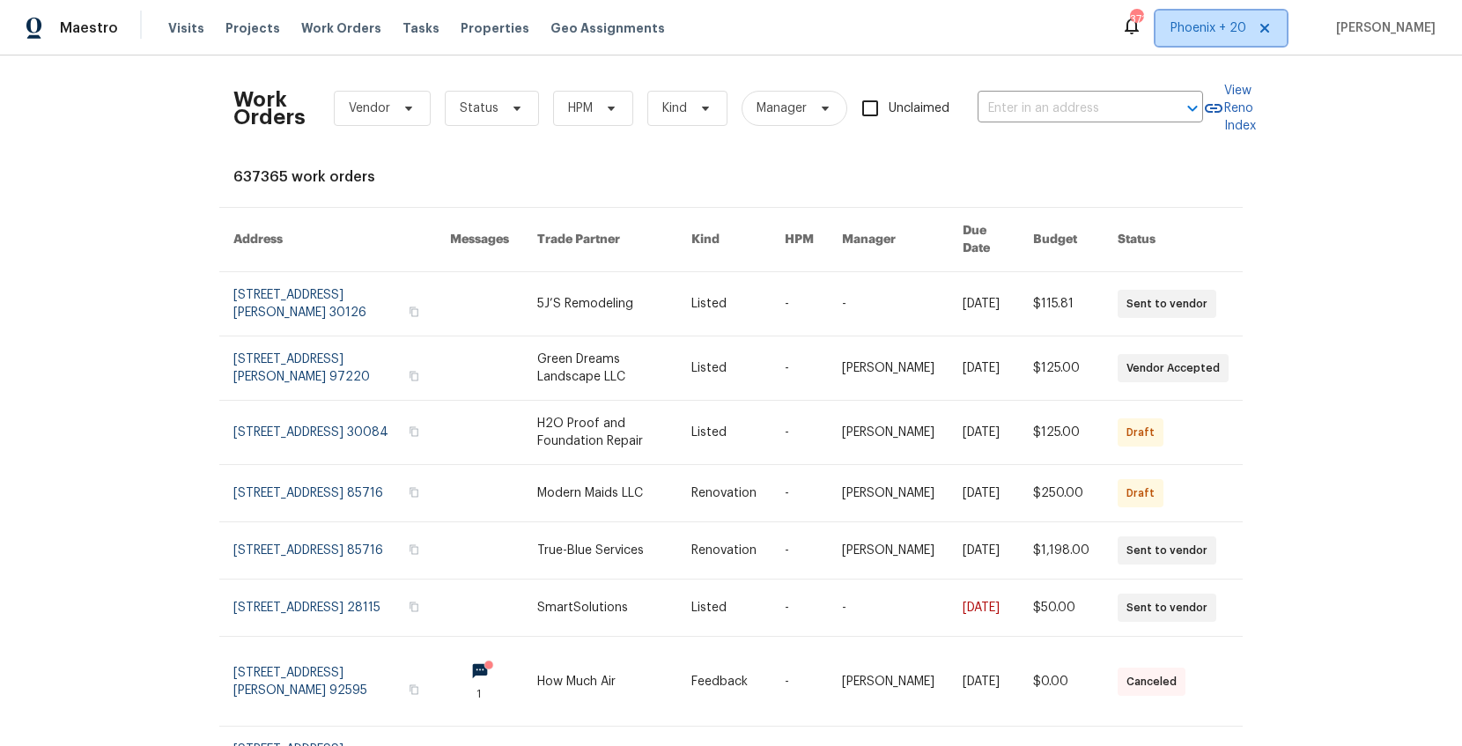
click at [1215, 30] on span "Phoenix + 20" at bounding box center [1209, 28] width 76 height 18
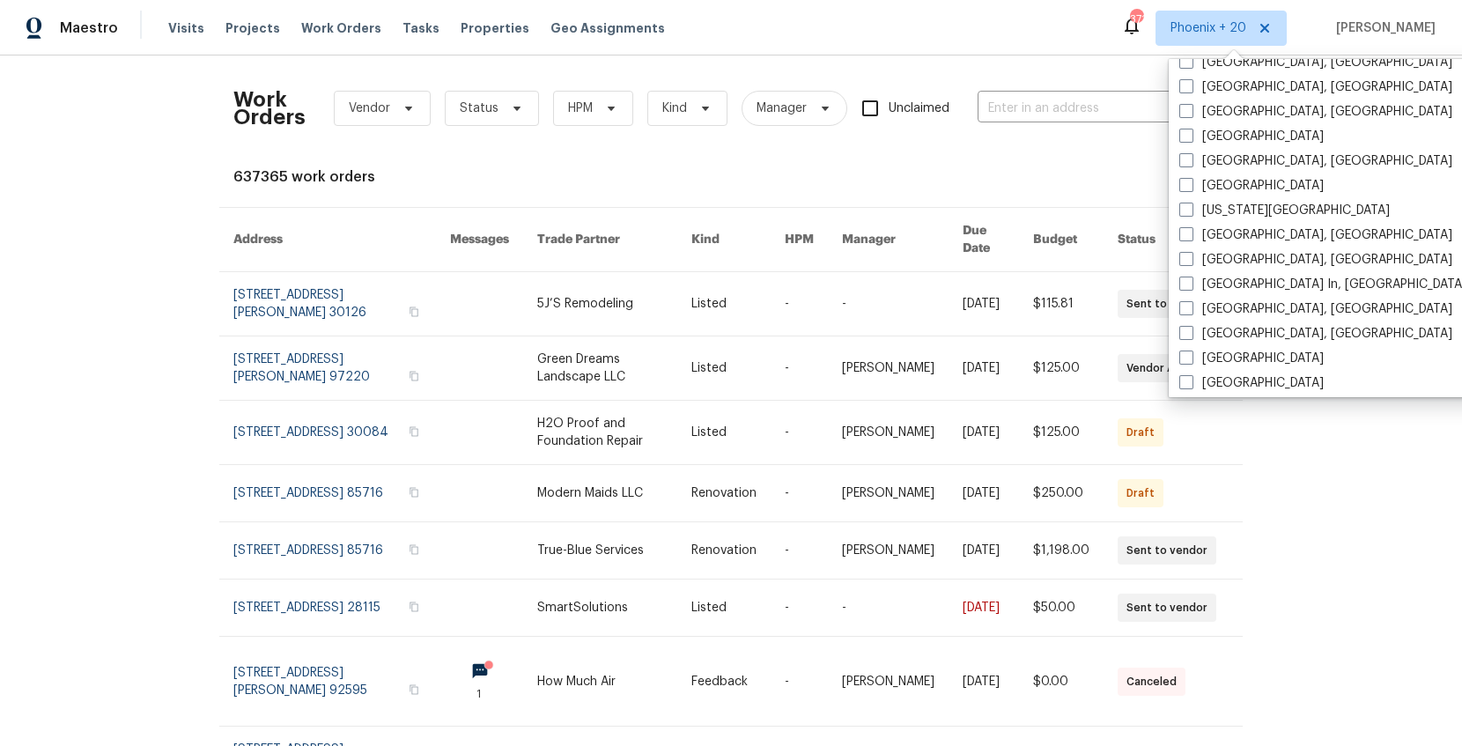
scroll to position [912, 0]
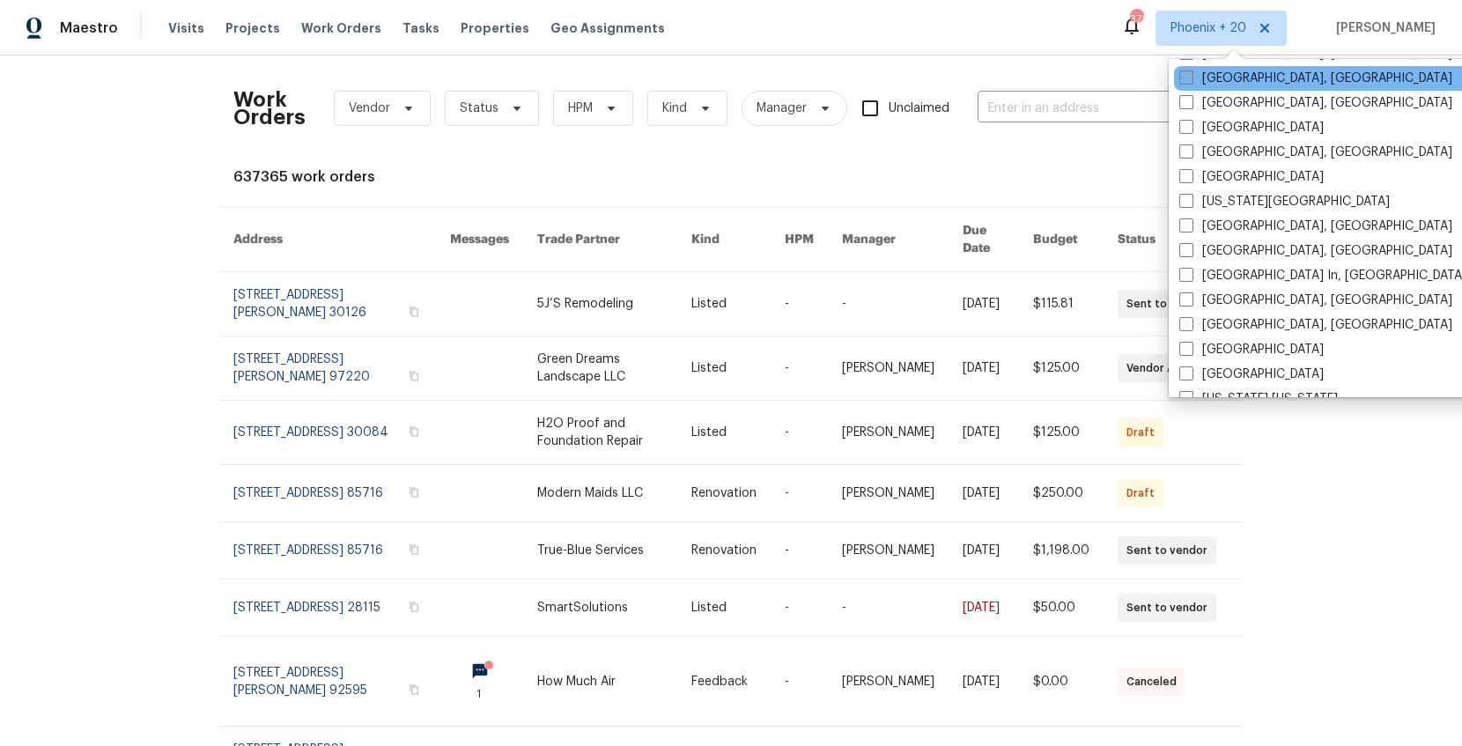
click at [1184, 76] on span at bounding box center [1186, 77] width 14 height 14
click at [1184, 76] on input "Greensboro, NC" at bounding box center [1184, 75] width 11 height 11
checkbox input "true"
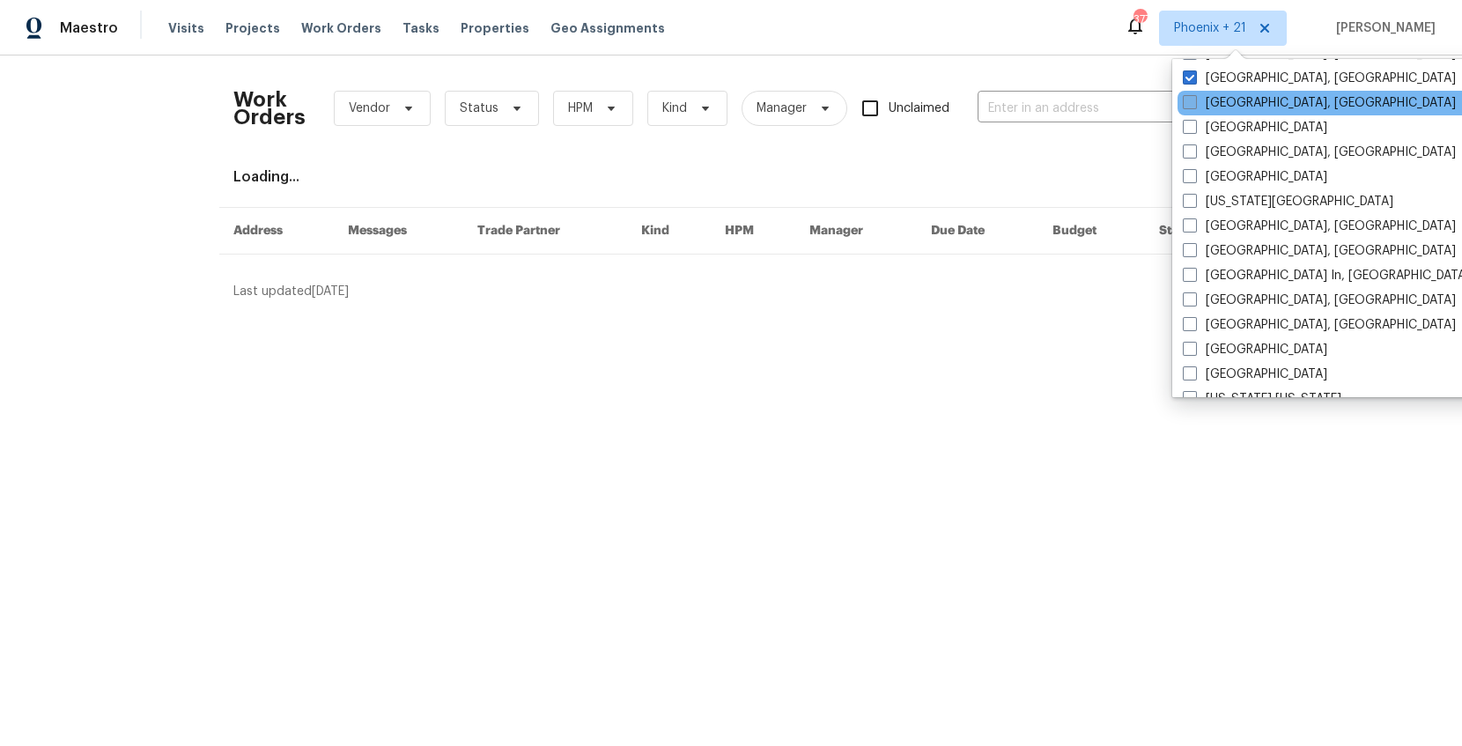
click at [1185, 99] on span at bounding box center [1190, 102] width 14 height 14
click at [1185, 99] on input "Greenville, SC" at bounding box center [1188, 99] width 11 height 11
checkbox input "true"
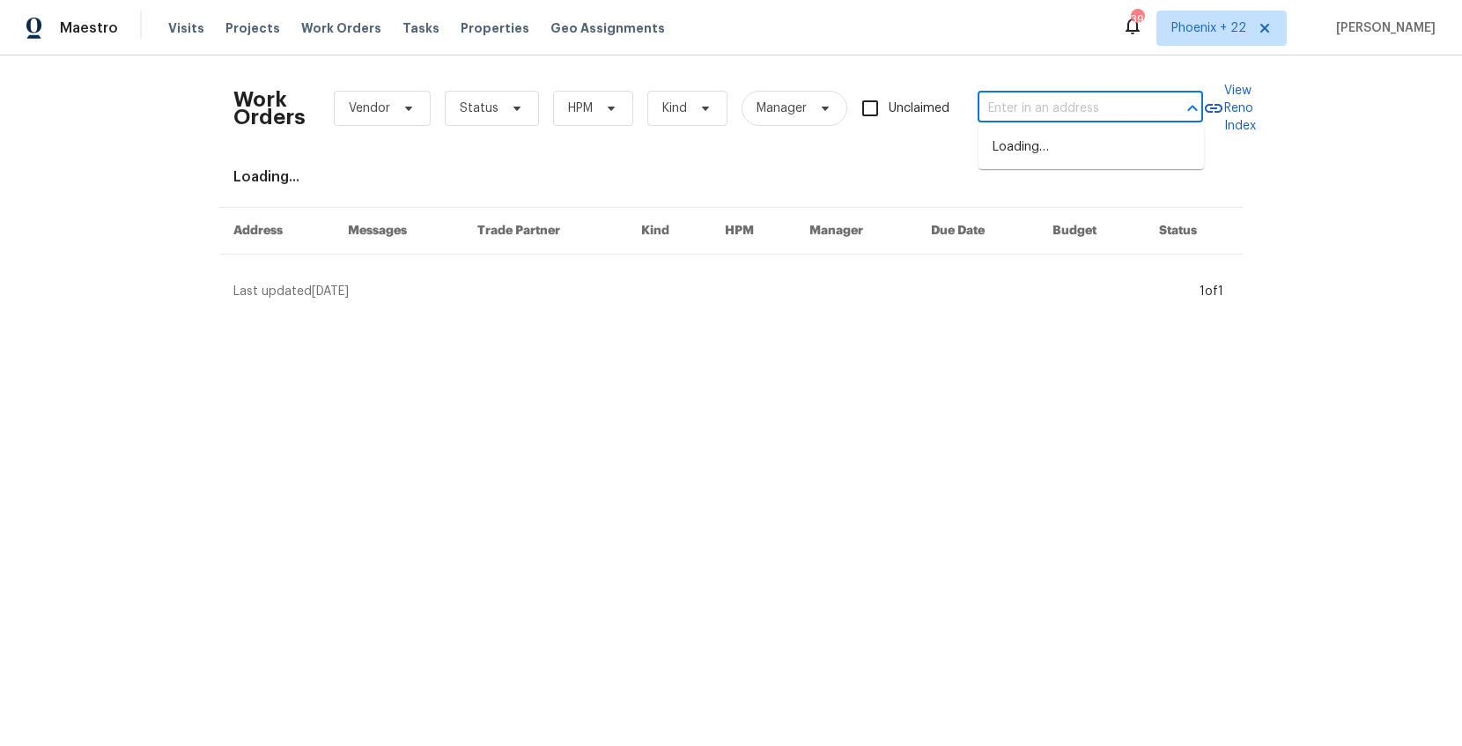
click at [1075, 111] on input "text" at bounding box center [1066, 108] width 176 height 27
paste input "4412 Abby Dr"
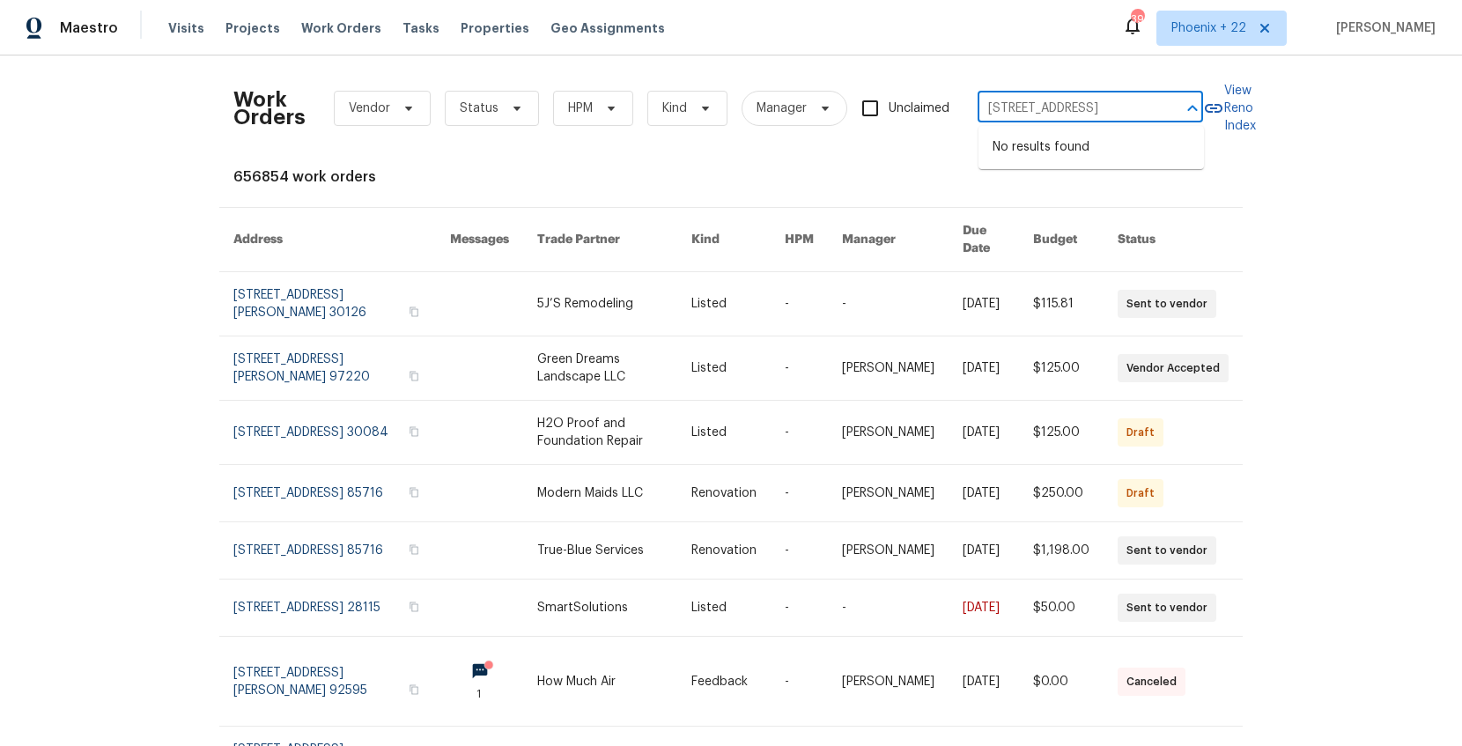
type input "4412 Abby Dr"
click at [1028, 42] on div "Maestro Visits Projects Work Orders Tasks Properties Geo Assignments 396 Phoeni…" at bounding box center [731, 27] width 1462 height 55
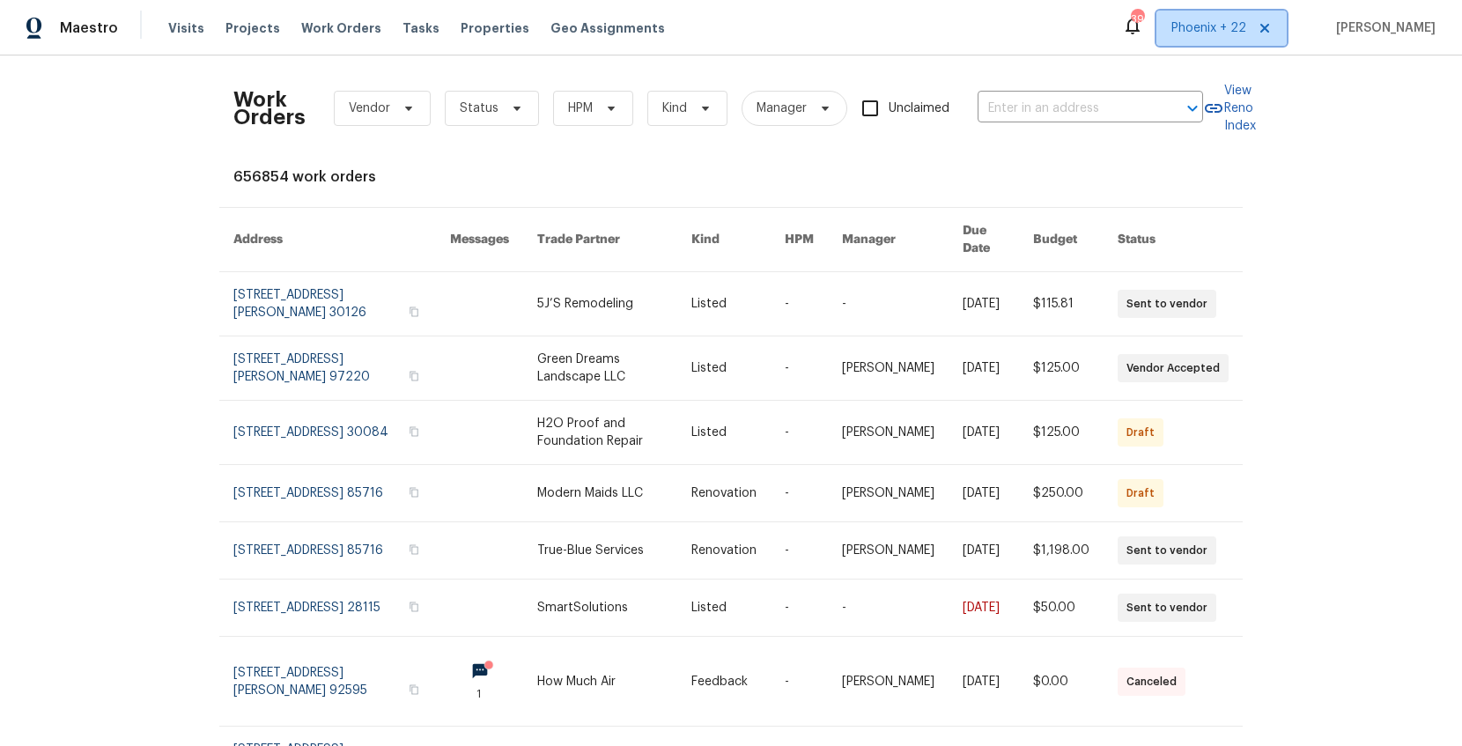
drag, startPoint x: 1213, startPoint y: 26, endPoint x: 1198, endPoint y: 54, distance: 31.9
click at [1213, 26] on span "Phoenix + 22" at bounding box center [1208, 28] width 75 height 18
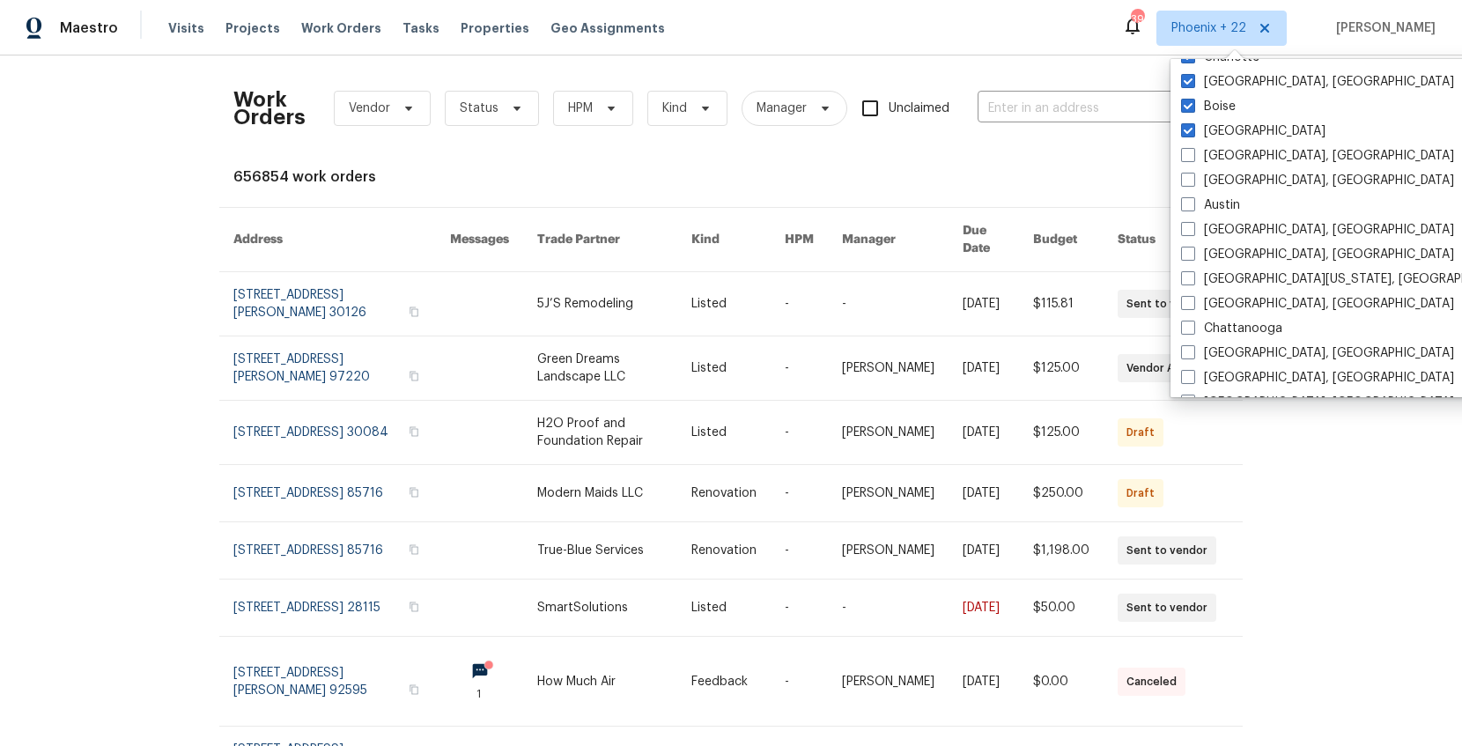
scroll to position [683, 0]
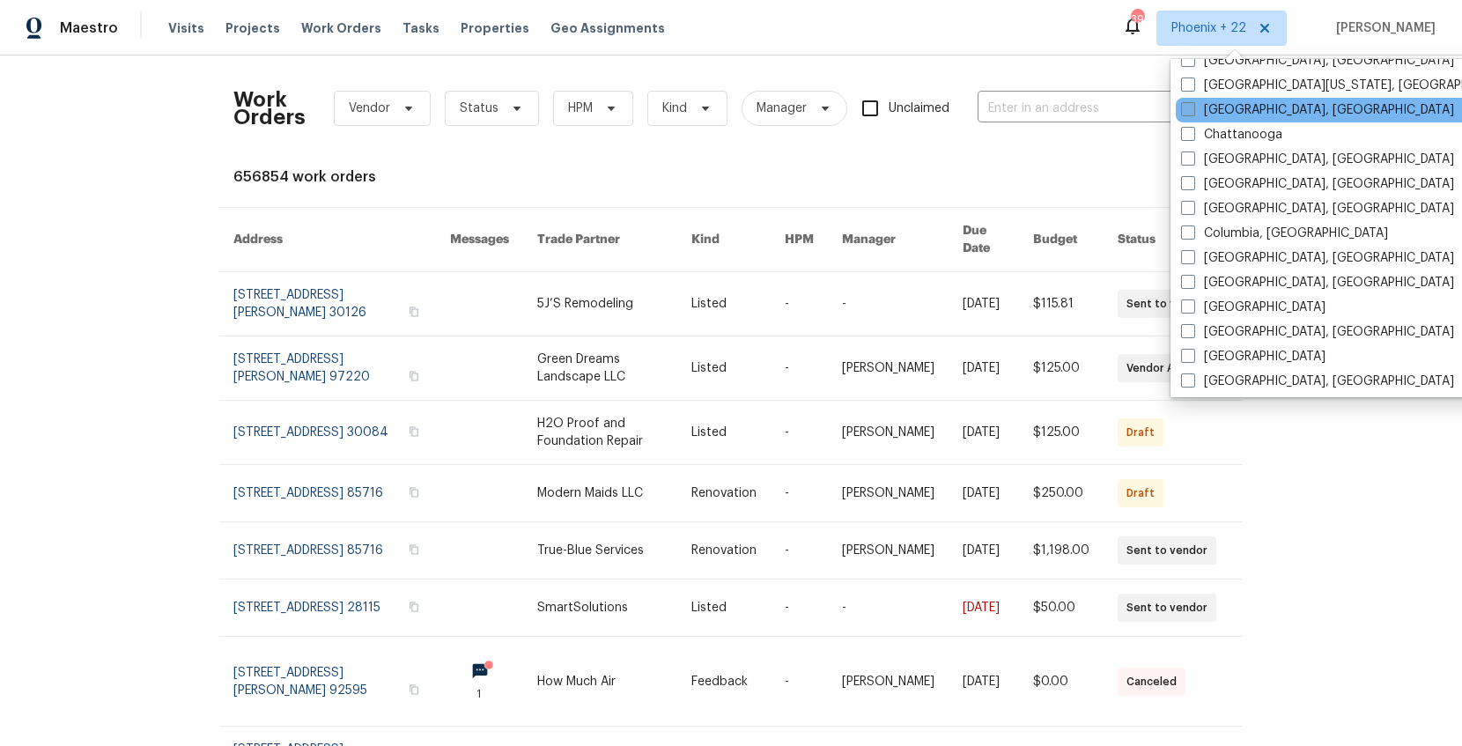
drag, startPoint x: 1219, startPoint y: 107, endPoint x: 1193, endPoint y: 108, distance: 25.6
click at [1219, 107] on label "Charleston, SC" at bounding box center [1317, 110] width 273 height 18
click at [1193, 107] on input "Charleston, SC" at bounding box center [1186, 106] width 11 height 11
checkbox input "true"
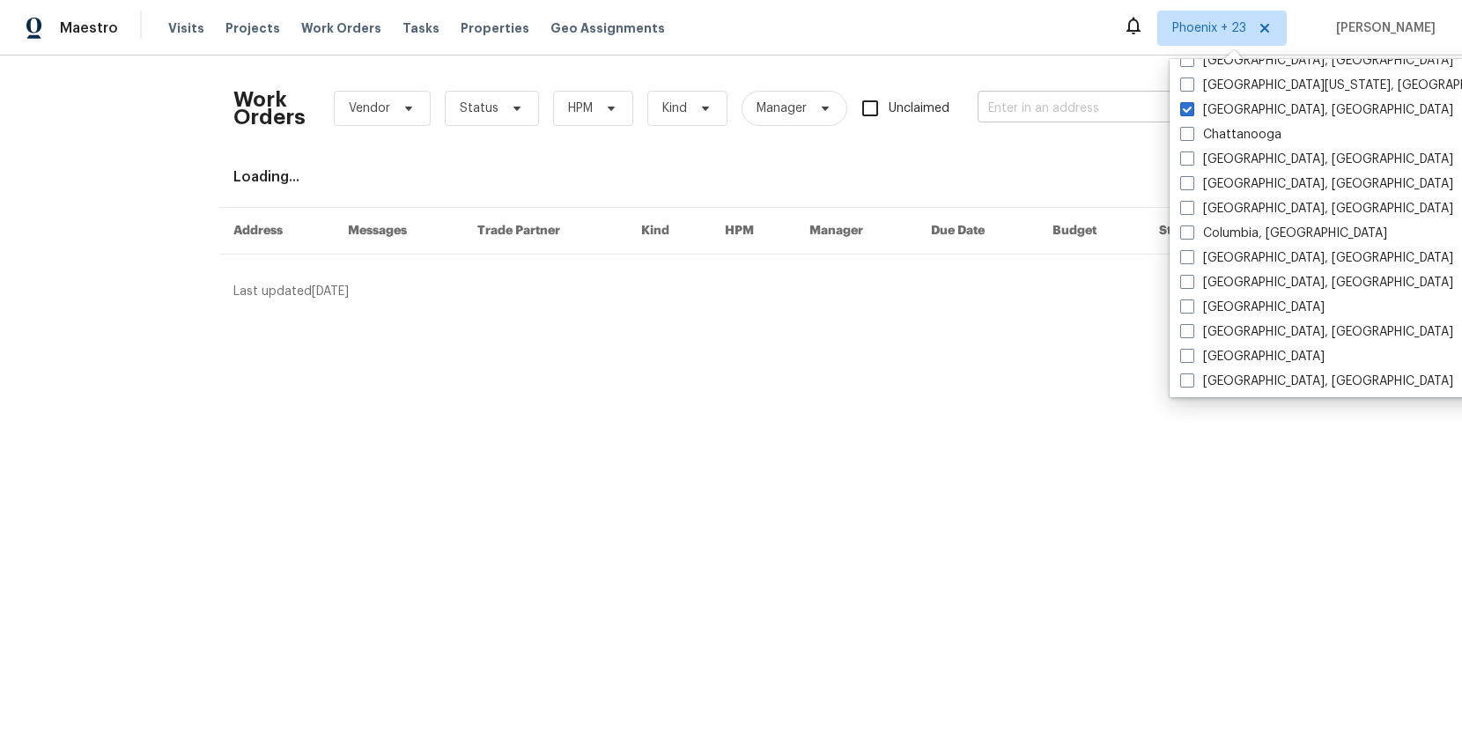
click at [1088, 107] on input "text" at bounding box center [1066, 108] width 176 height 27
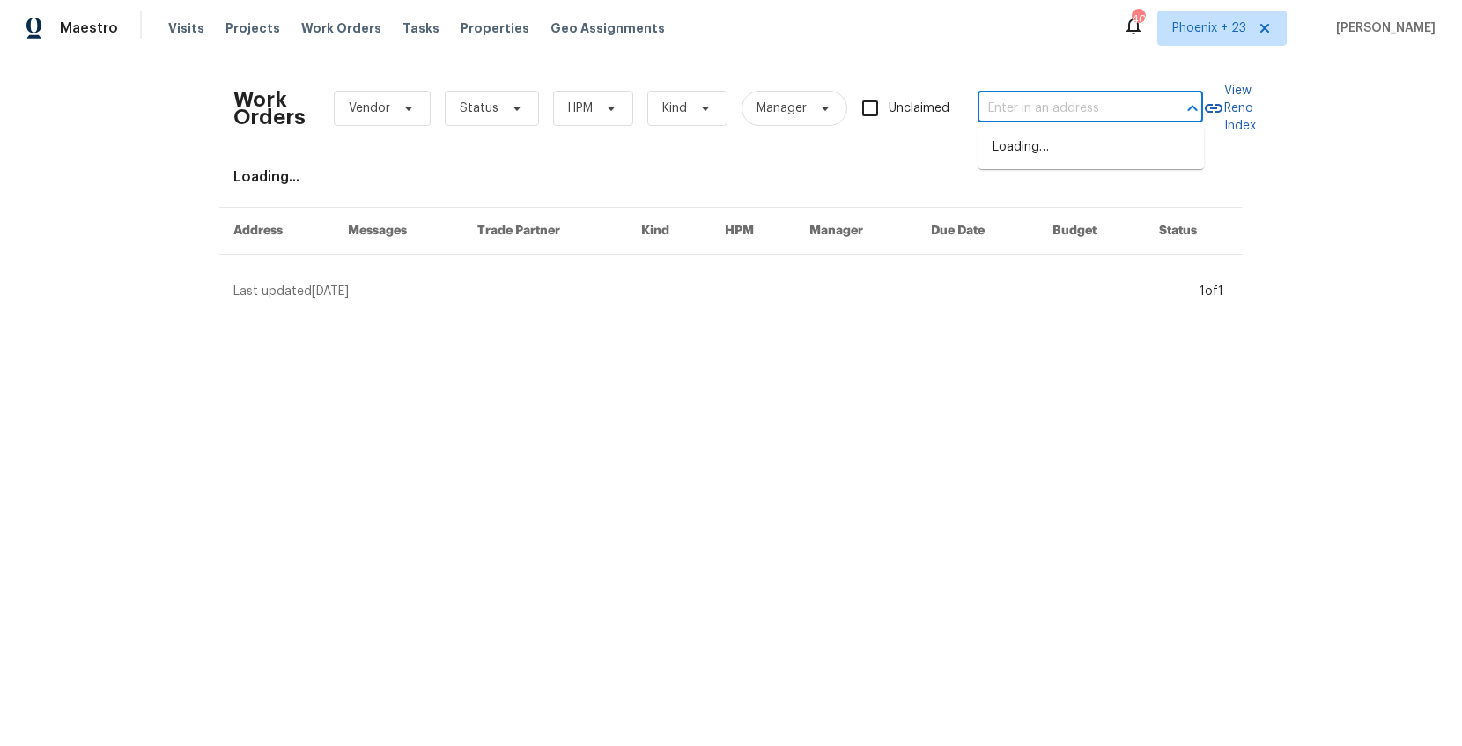
paste input "4412 Abby Dr"
type input "4412 Abby Dr"
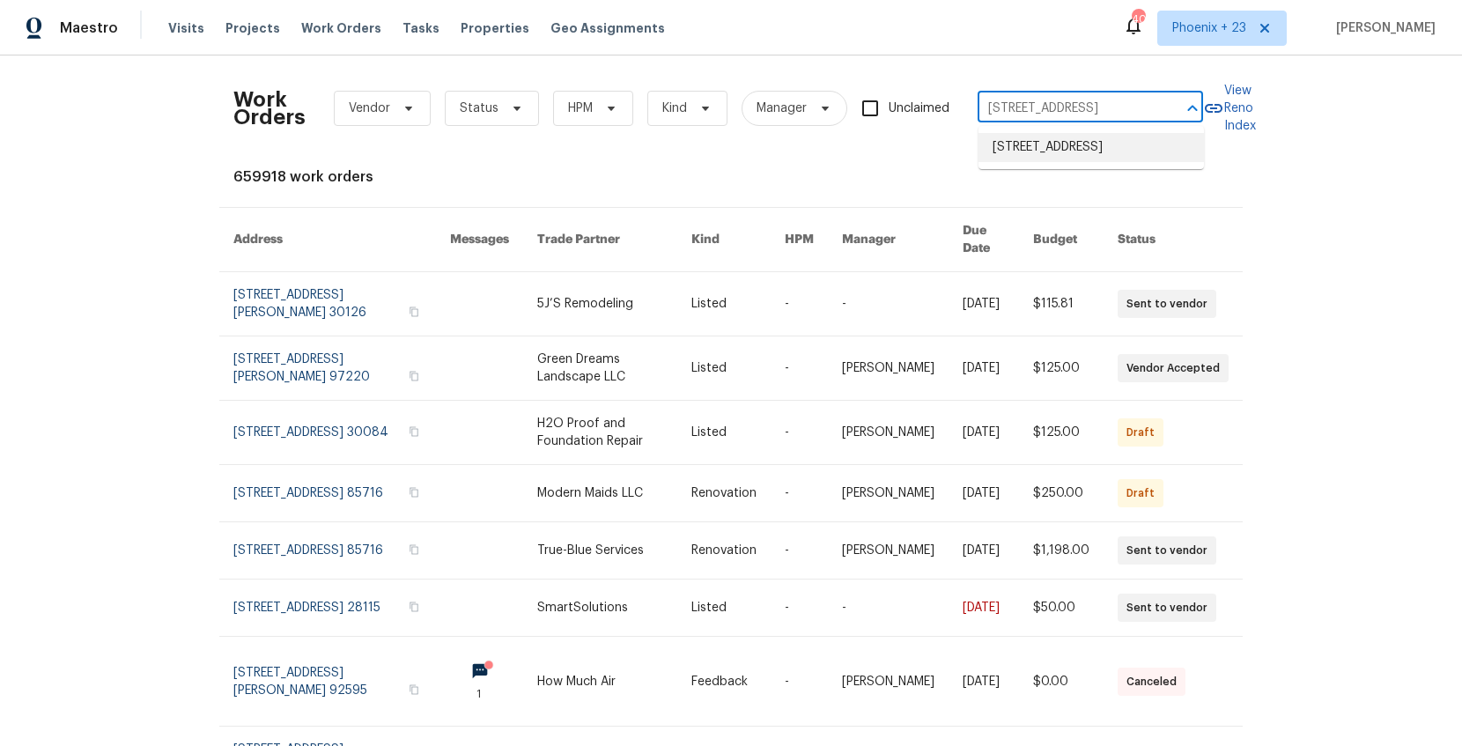
click at [1091, 133] on li "4412 Abby Dr, North Charleston, SC 29418" at bounding box center [1091, 147] width 225 height 29
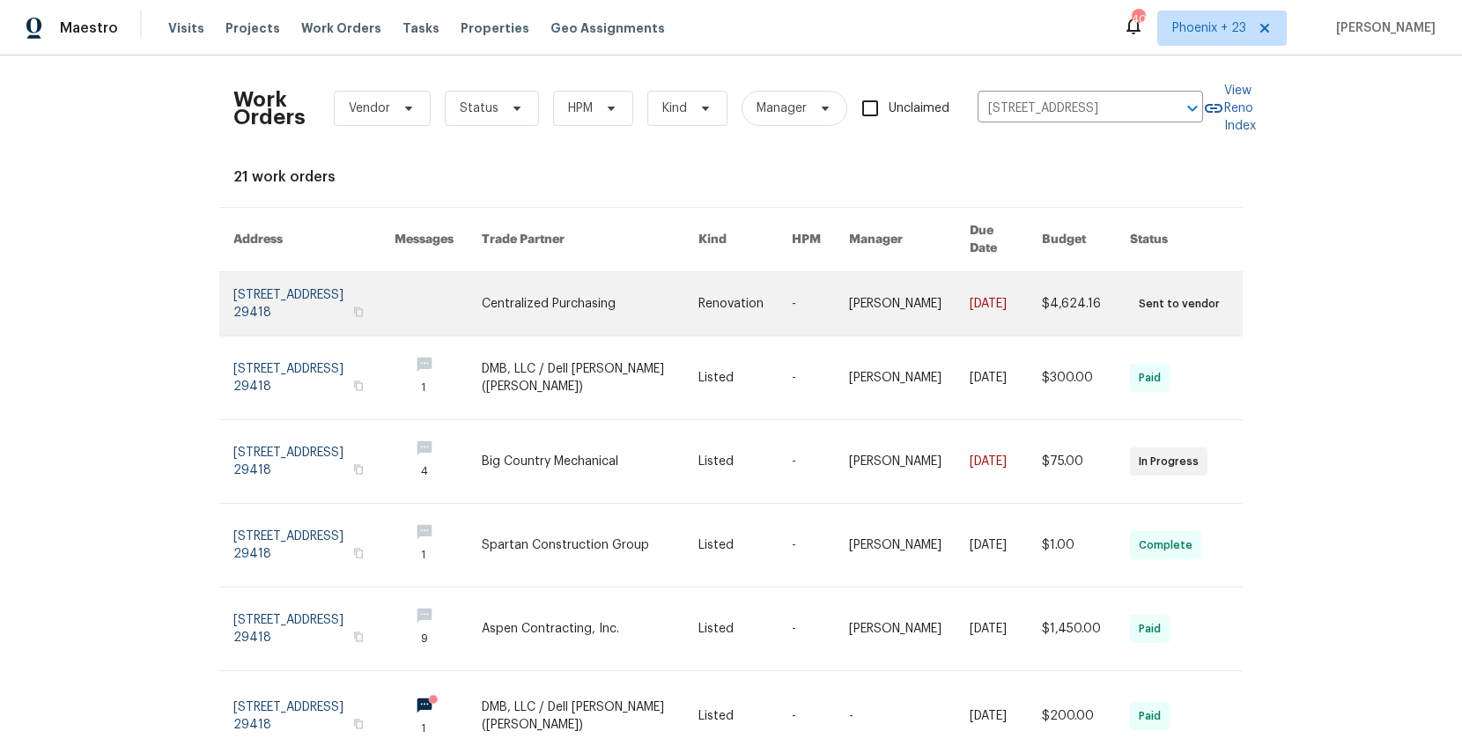
click at [629, 292] on link at bounding box center [590, 303] width 217 height 63
